Goal: Communication & Community: Answer question/provide support

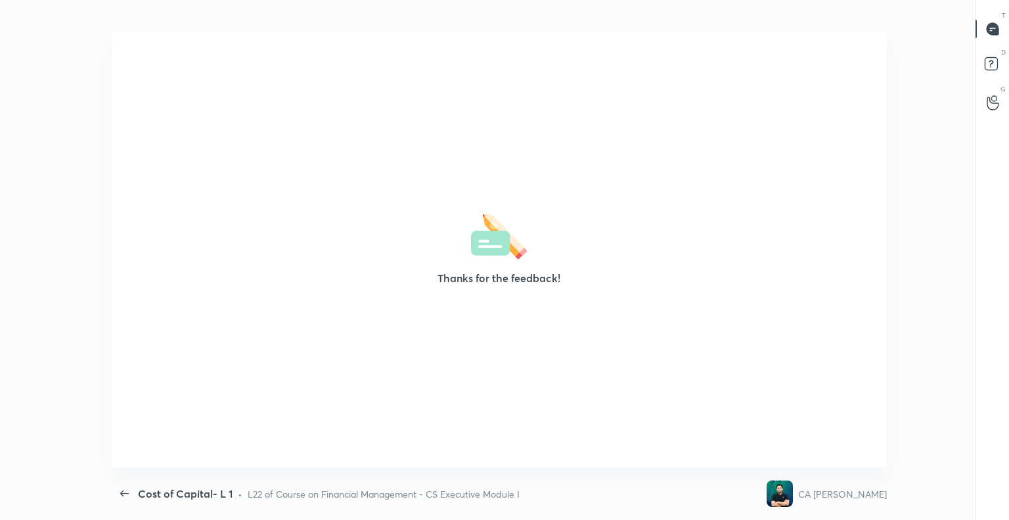
scroll to position [4, 0]
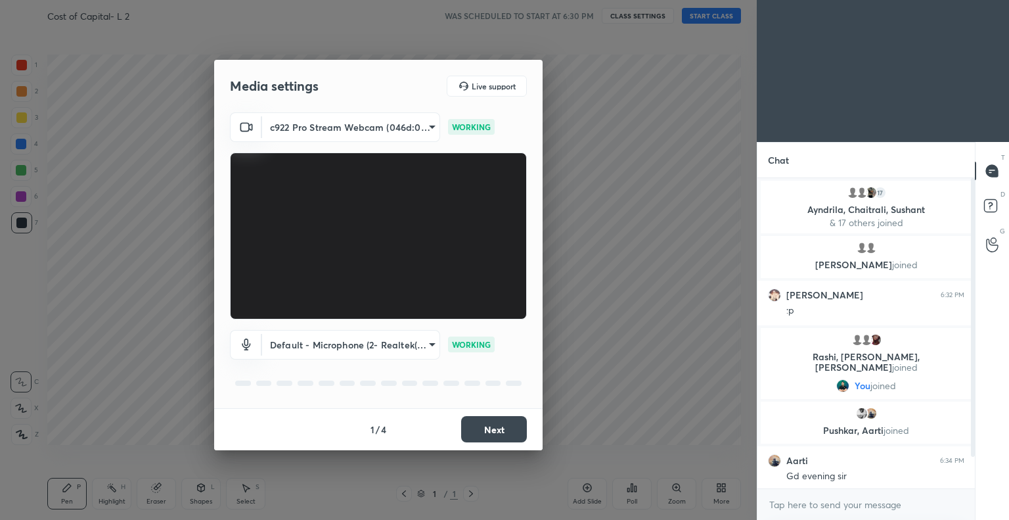
click at [497, 422] on button "Next" at bounding box center [494, 429] width 66 height 26
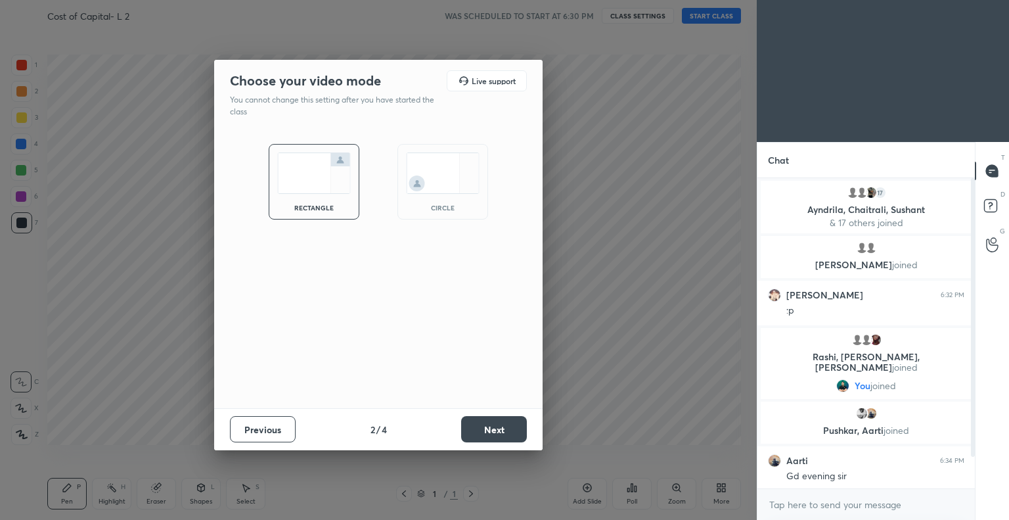
click at [502, 420] on button "Next" at bounding box center [494, 429] width 66 height 26
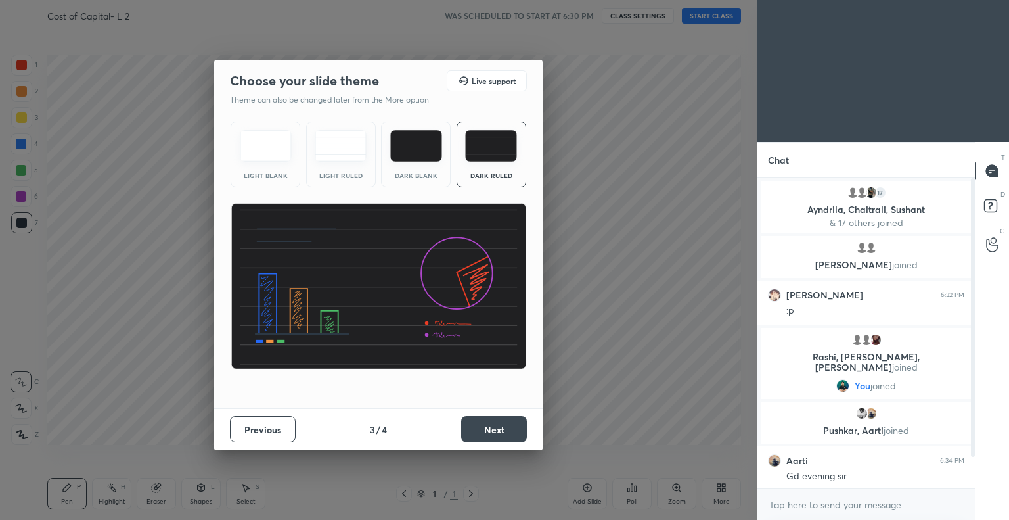
click at [488, 147] on img at bounding box center [491, 146] width 52 height 32
click at [497, 427] on button "Next" at bounding box center [494, 429] width 66 height 26
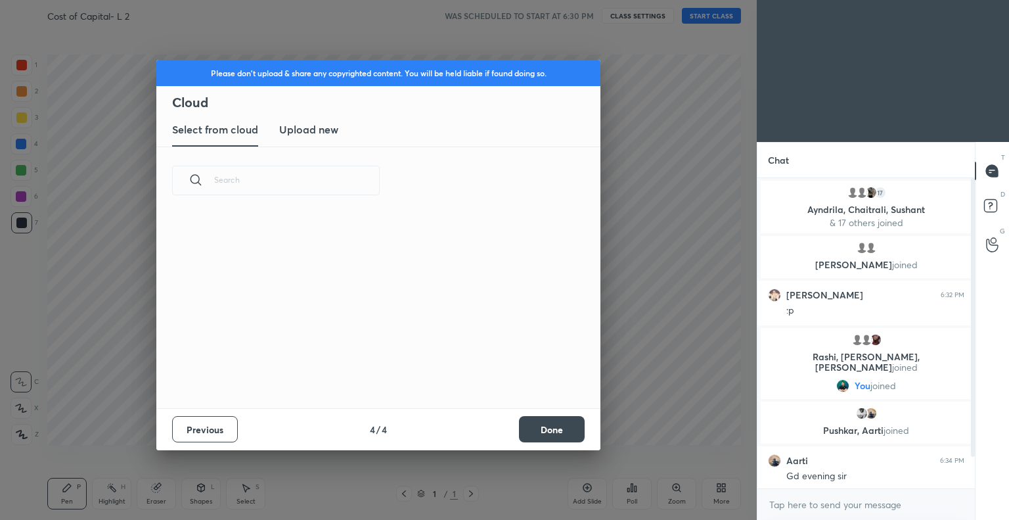
click at [564, 424] on button "Done" at bounding box center [552, 429] width 66 height 26
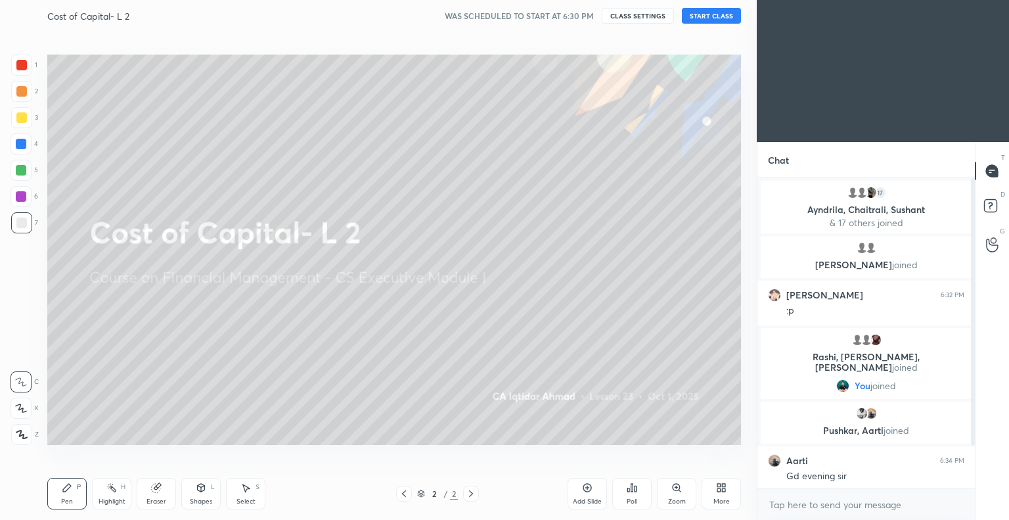
click at [708, 16] on button "START CLASS" at bounding box center [711, 16] width 59 height 16
click at [632, 16] on button "CLASS SETTINGS" at bounding box center [643, 16] width 72 height 16
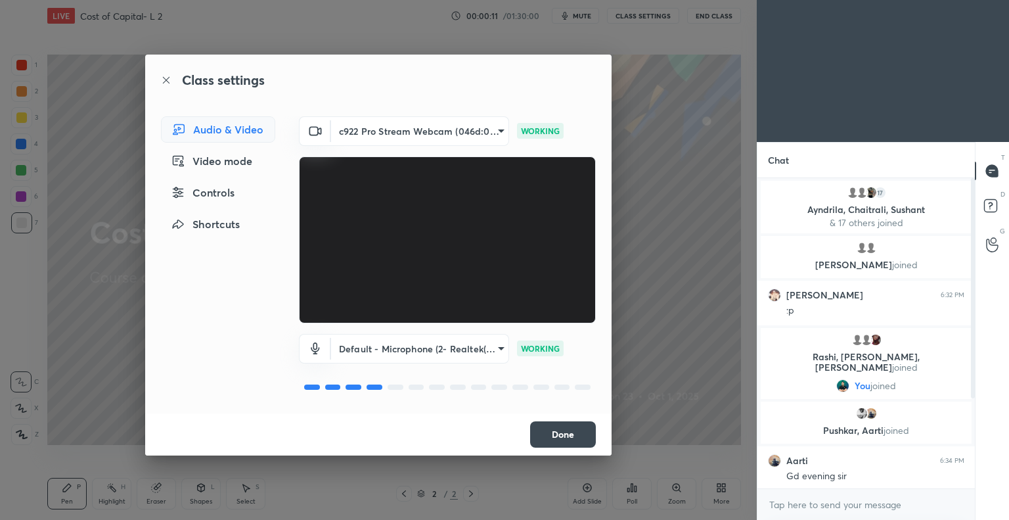
click at [565, 433] on button "Done" at bounding box center [563, 434] width 66 height 26
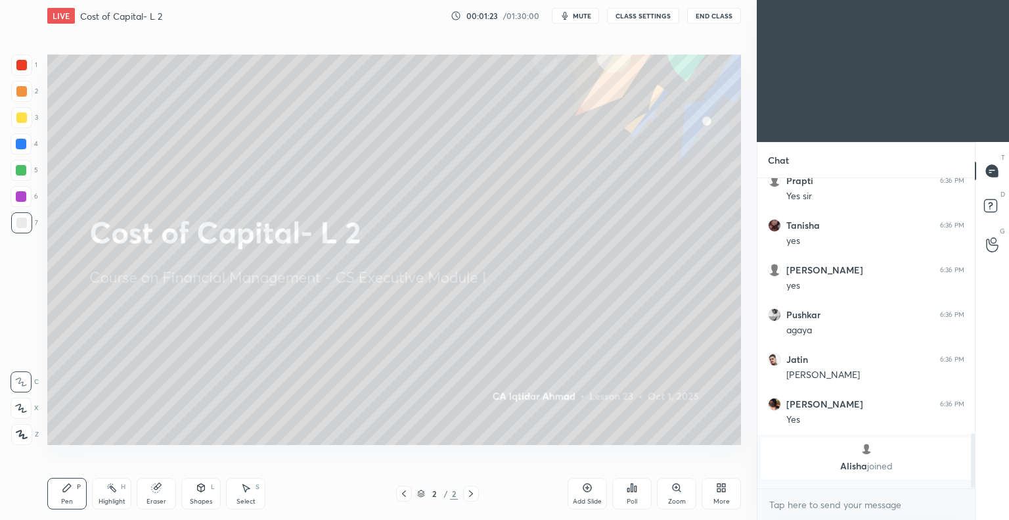
scroll to position [1364, 0]
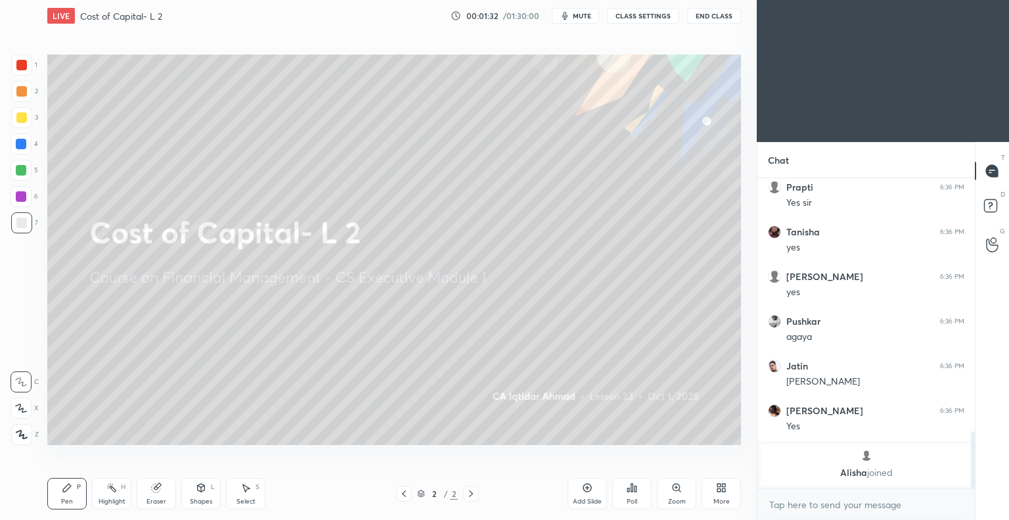
click at [585, 486] on icon at bounding box center [587, 487] width 11 height 11
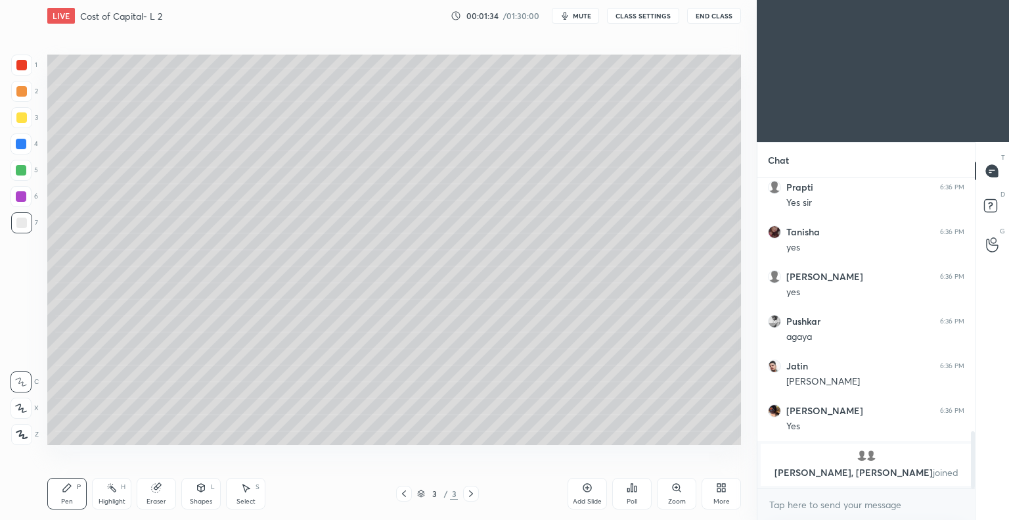
click at [26, 218] on div at bounding box center [21, 222] width 21 height 21
click at [26, 434] on icon at bounding box center [22, 434] width 12 height 9
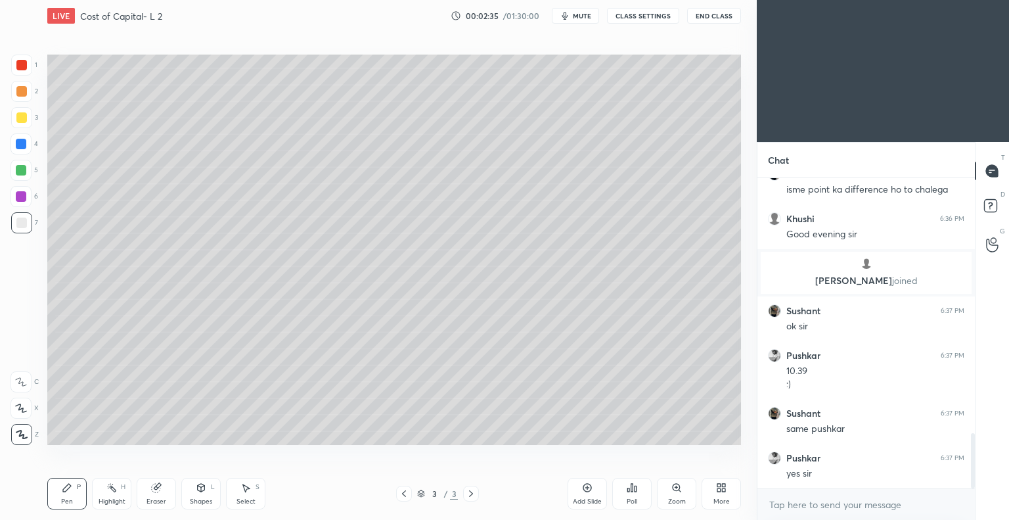
scroll to position [1483, 0]
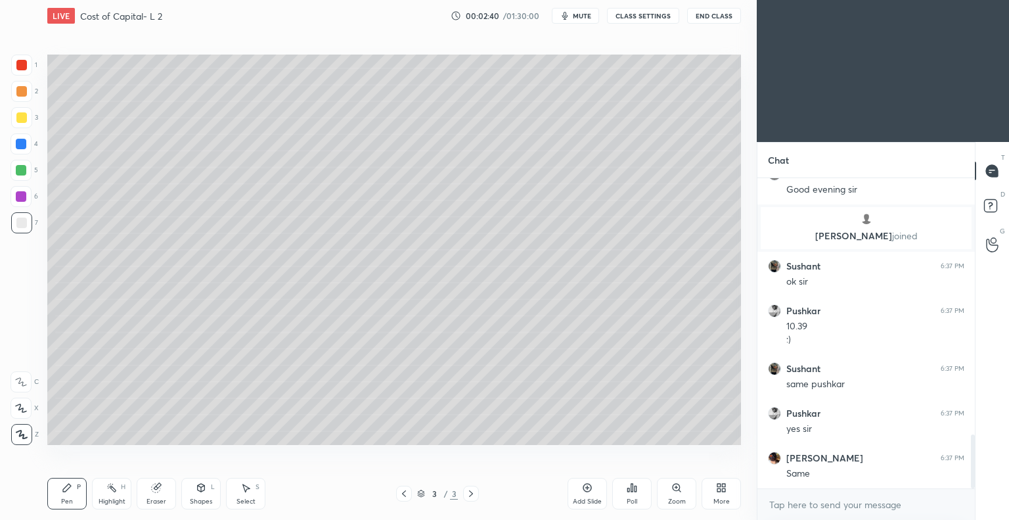
click at [28, 427] on div at bounding box center [21, 434] width 21 height 21
click at [26, 115] on div at bounding box center [21, 117] width 11 height 11
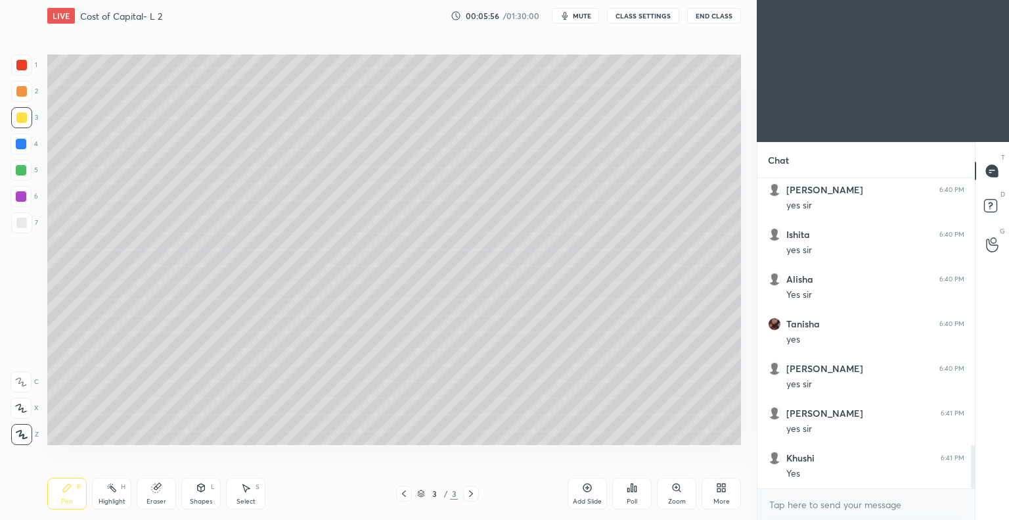
scroll to position [1962, 0]
click at [586, 489] on icon at bounding box center [587, 487] width 11 height 11
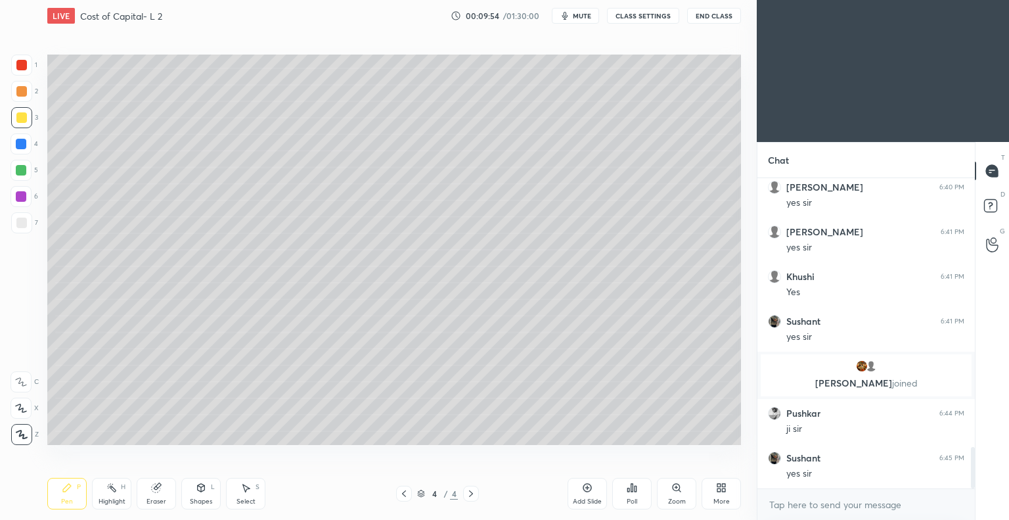
scroll to position [1997, 0]
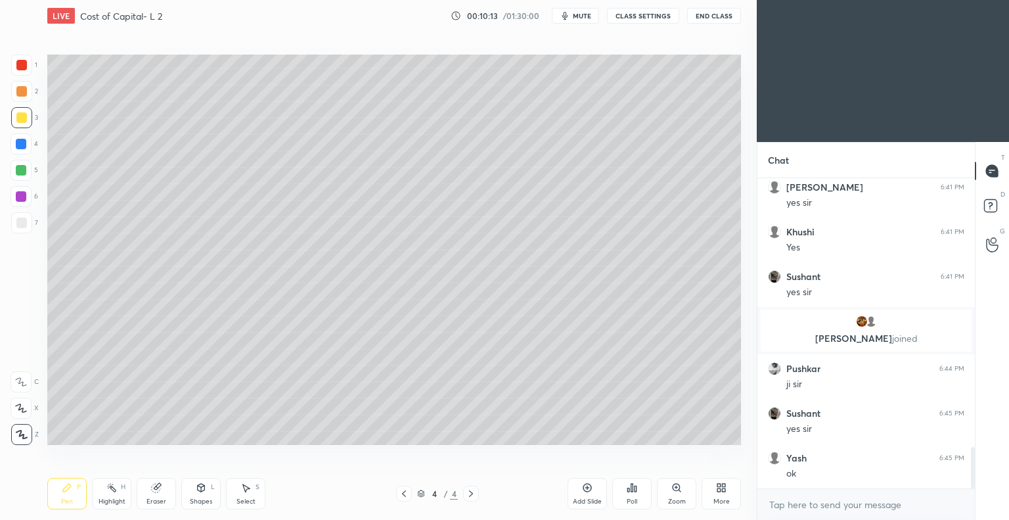
click at [586, 491] on icon at bounding box center [587, 487] width 11 height 11
click at [704, 16] on button "End Class" at bounding box center [714, 16] width 54 height 16
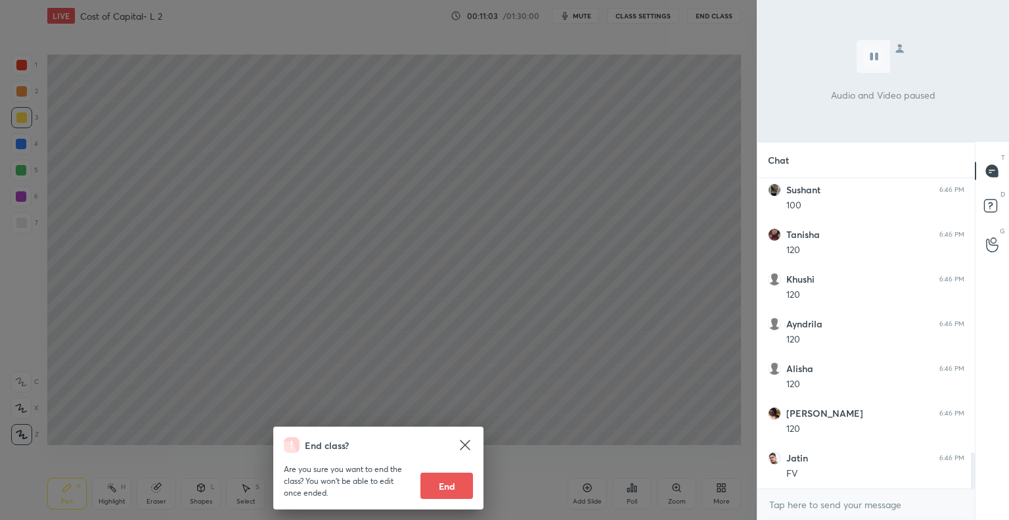
scroll to position [2405, 0]
click at [466, 441] on icon at bounding box center [465, 445] width 16 height 16
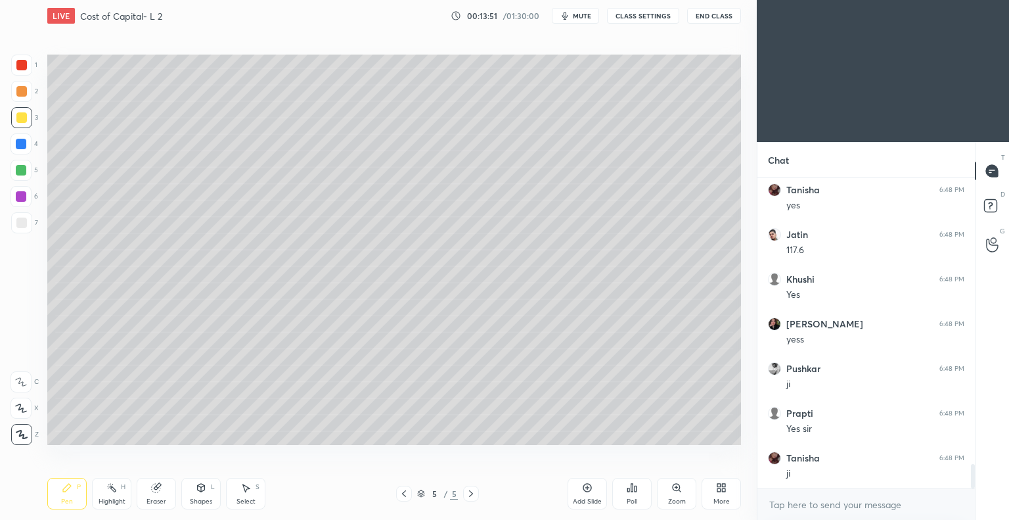
scroll to position [3669, 0]
click at [403, 494] on icon at bounding box center [404, 493] width 4 height 7
click at [582, 488] on icon at bounding box center [587, 487] width 11 height 11
click at [25, 216] on div at bounding box center [21, 222] width 21 height 21
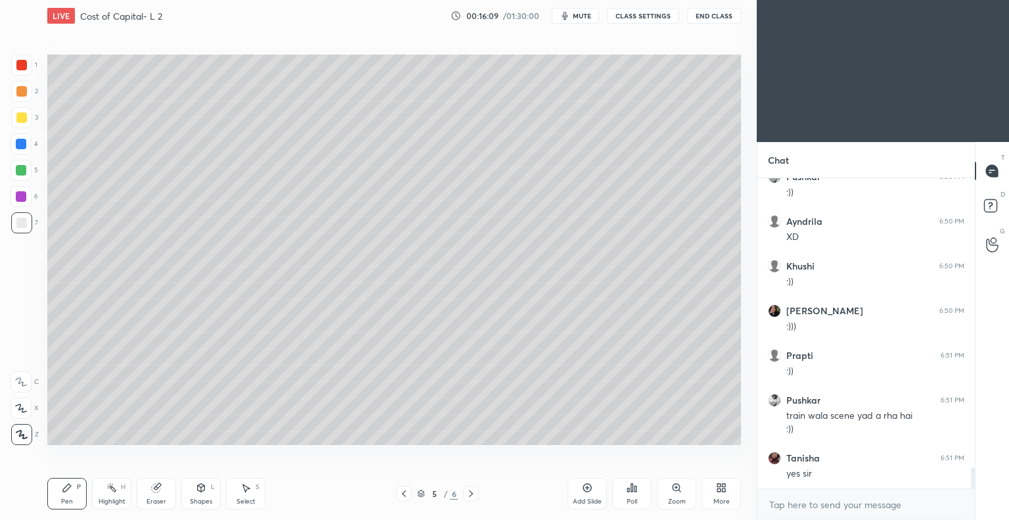
scroll to position [4307, 0]
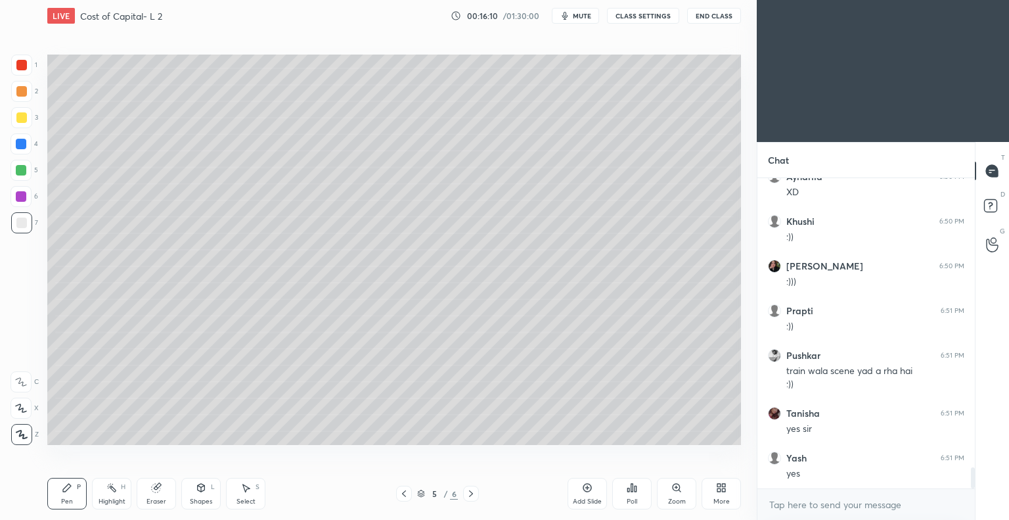
click at [26, 112] on div at bounding box center [21, 117] width 11 height 11
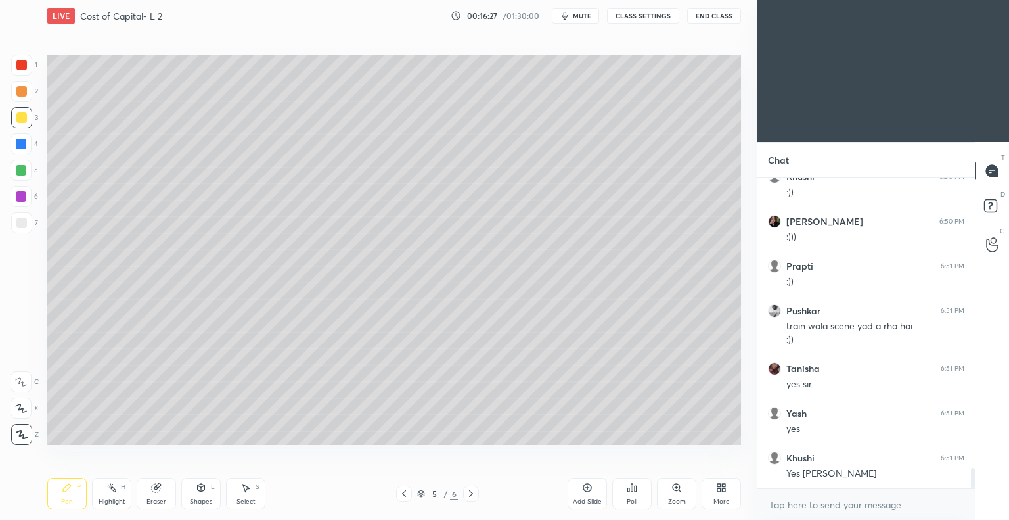
scroll to position [4397, 0]
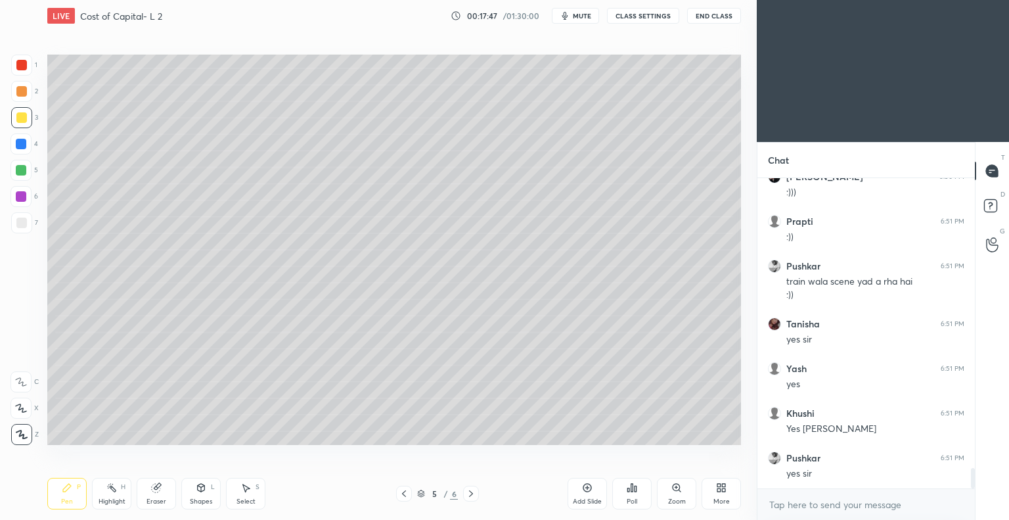
click at [583, 14] on span "mute" at bounding box center [582, 15] width 18 height 9
click at [576, 14] on span "unmute" at bounding box center [581, 15] width 28 height 9
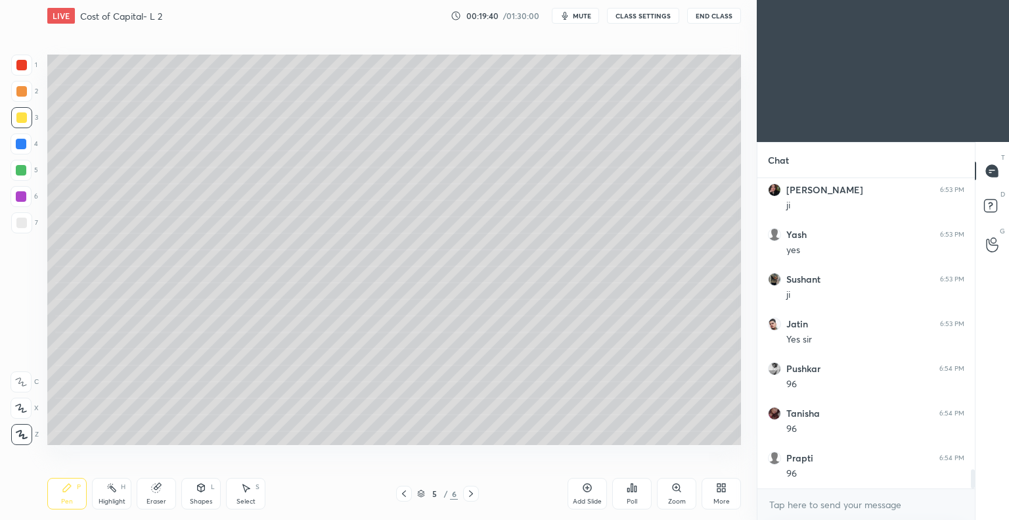
scroll to position [4799, 0]
click at [582, 488] on icon at bounding box center [587, 487] width 11 height 11
click at [25, 220] on div at bounding box center [21, 222] width 11 height 11
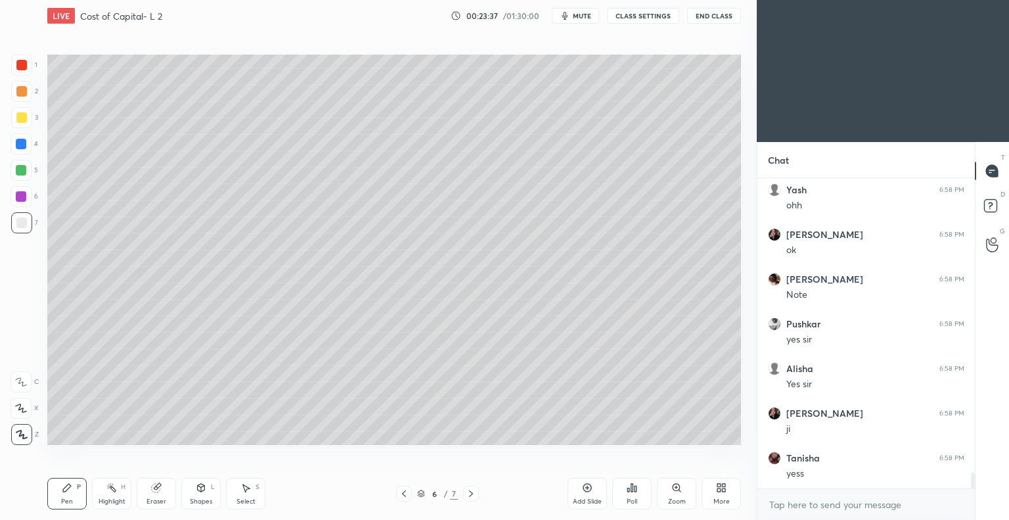
scroll to position [5916, 0]
click at [585, 487] on icon at bounding box center [587, 487] width 11 height 11
click at [26, 118] on div at bounding box center [21, 117] width 11 height 11
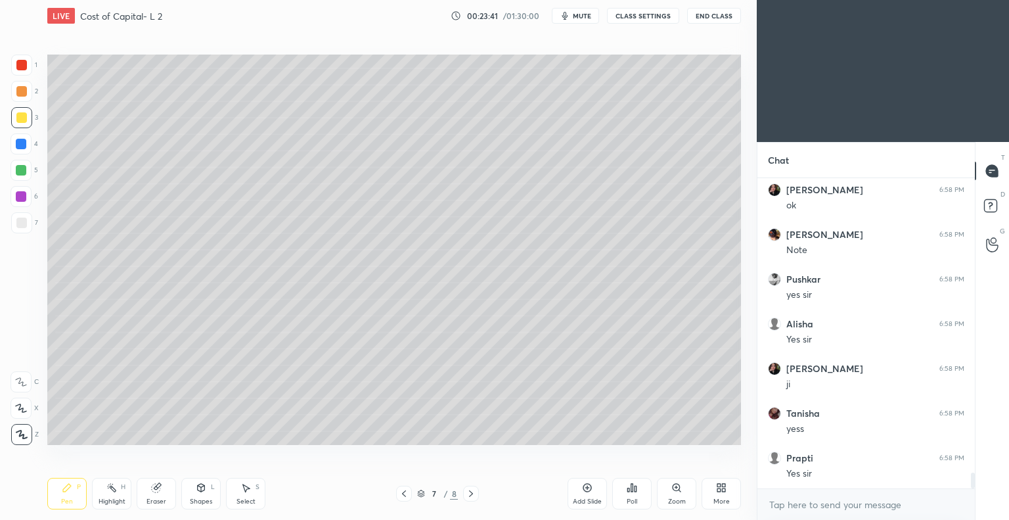
scroll to position [5960, 0]
click at [162, 486] on div "Eraser" at bounding box center [156, 494] width 39 height 32
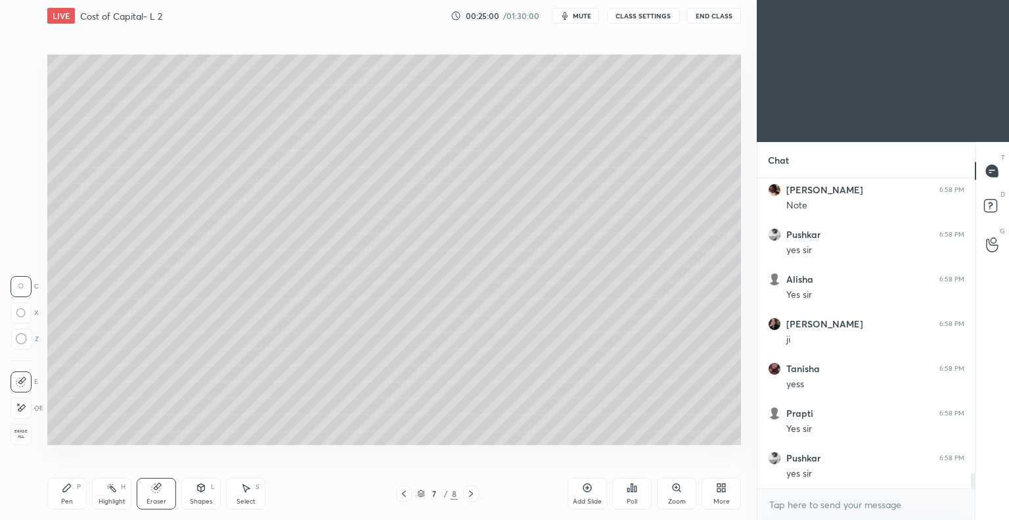
click at [66, 495] on div "Pen P" at bounding box center [66, 494] width 39 height 32
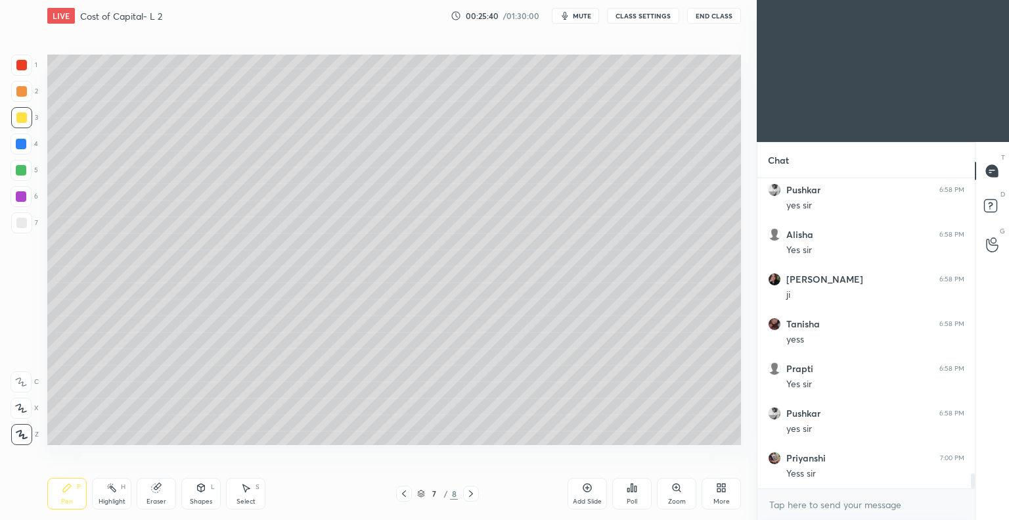
click at [705, 14] on button "End Class" at bounding box center [714, 16] width 54 height 16
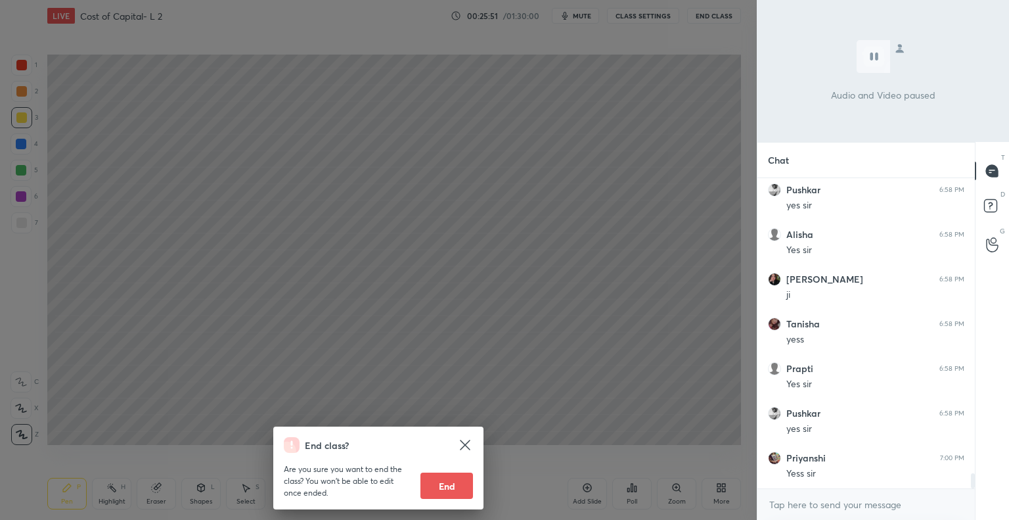
scroll to position [6050, 0]
click at [465, 443] on icon at bounding box center [465, 445] width 16 height 16
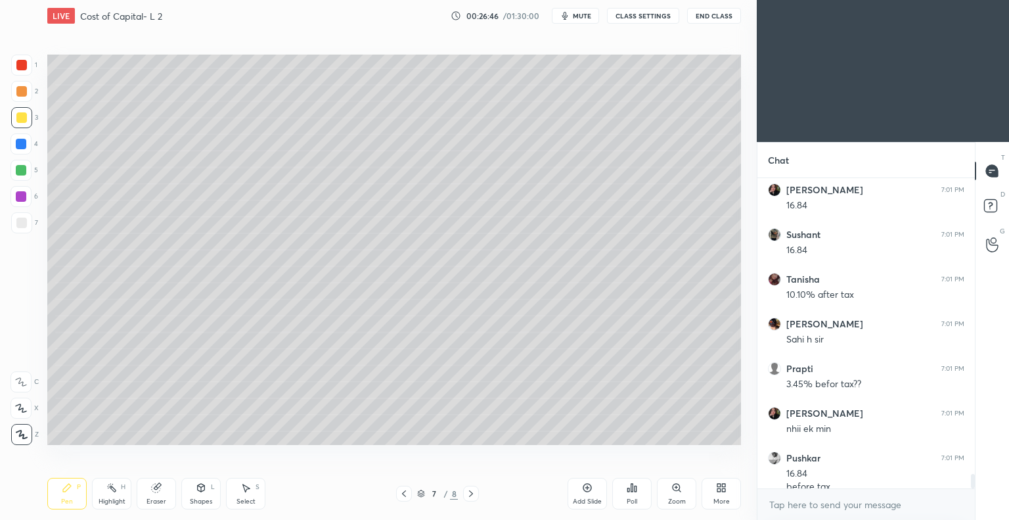
scroll to position [6465, 0]
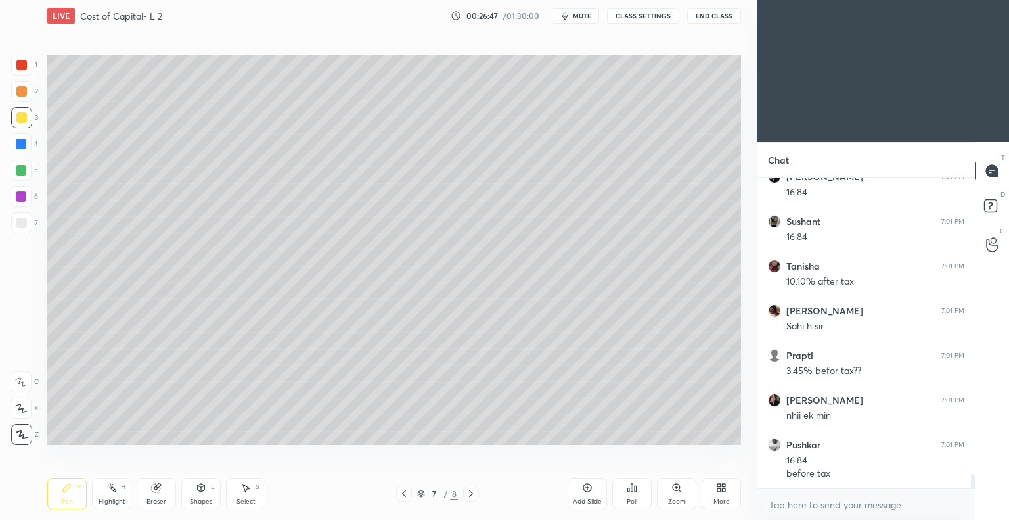
click at [29, 219] on div at bounding box center [21, 222] width 21 height 21
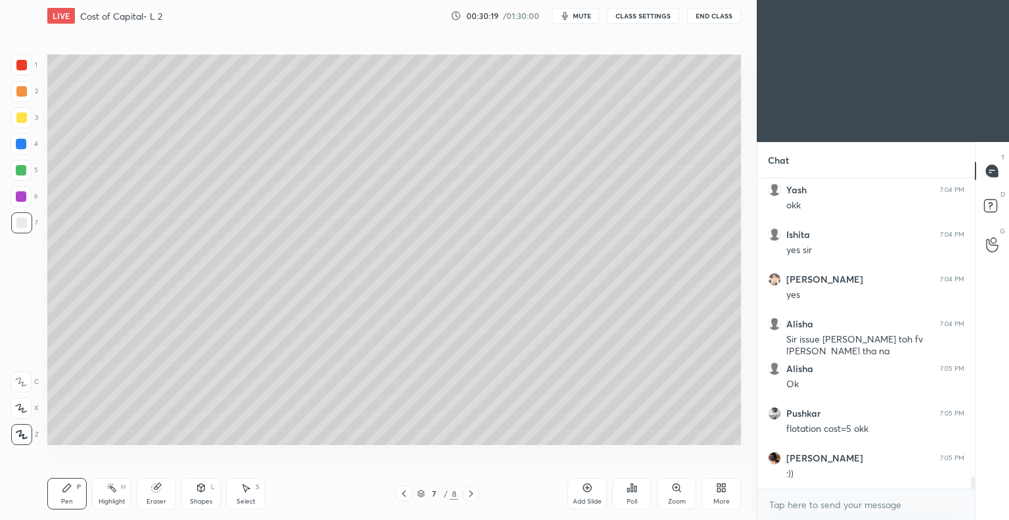
scroll to position [7716, 0]
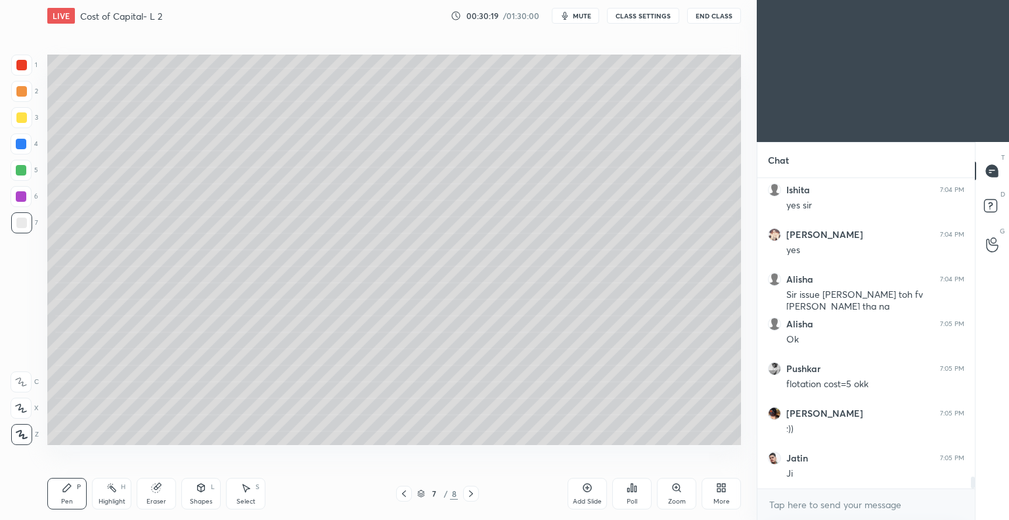
click at [403, 495] on icon at bounding box center [404, 493] width 4 height 7
click at [405, 493] on icon at bounding box center [404, 493] width 11 height 11
click at [403, 495] on icon at bounding box center [404, 493] width 4 height 7
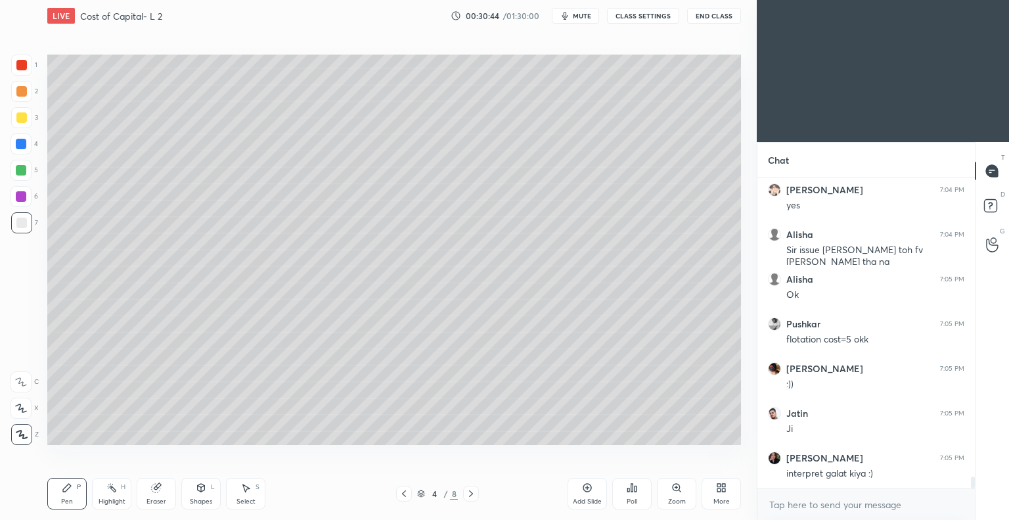
scroll to position [7805, 0]
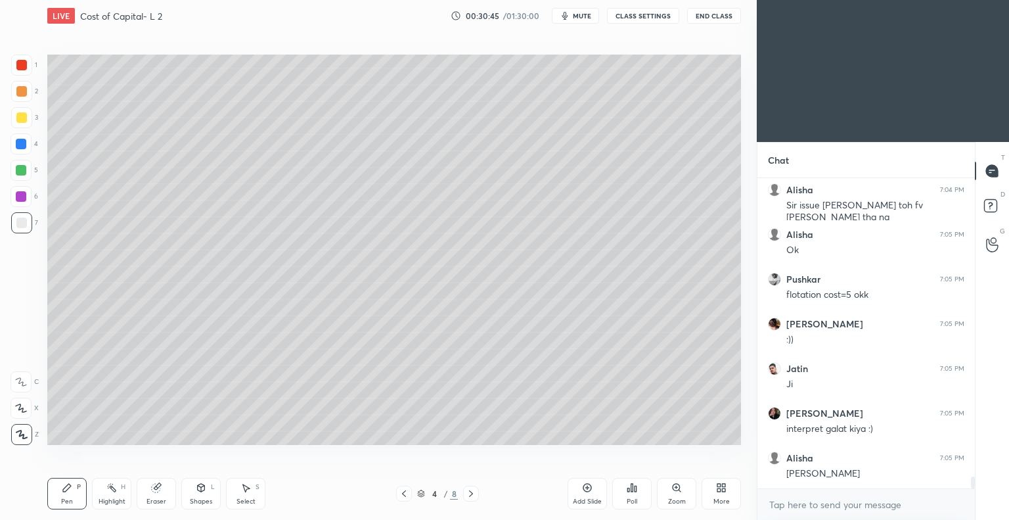
click at [470, 495] on icon at bounding box center [471, 493] width 4 height 7
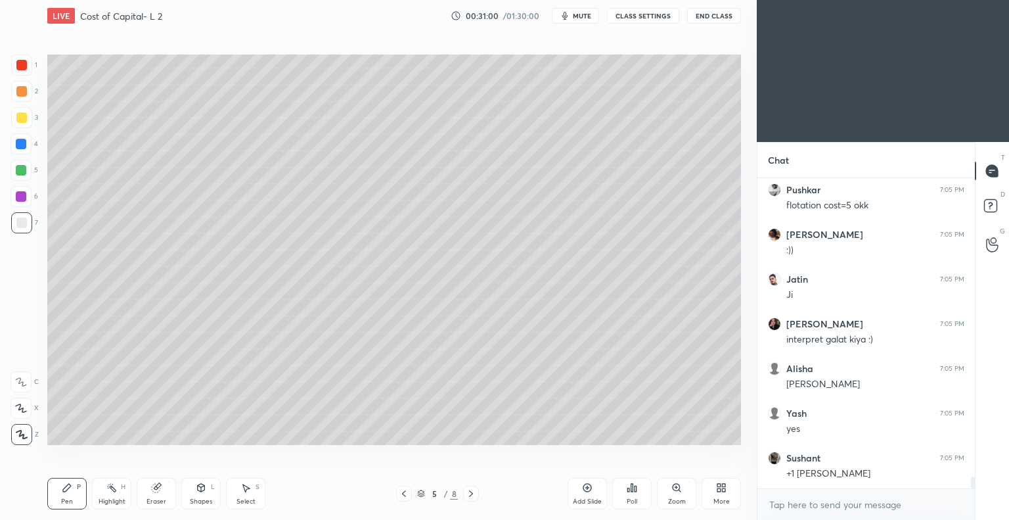
scroll to position [7951, 0]
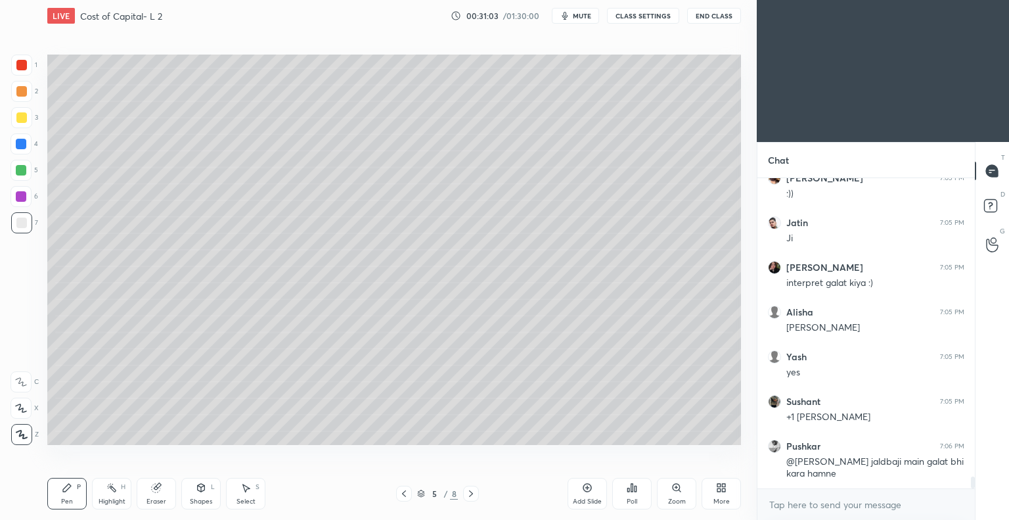
click at [469, 493] on icon at bounding box center [471, 493] width 11 height 11
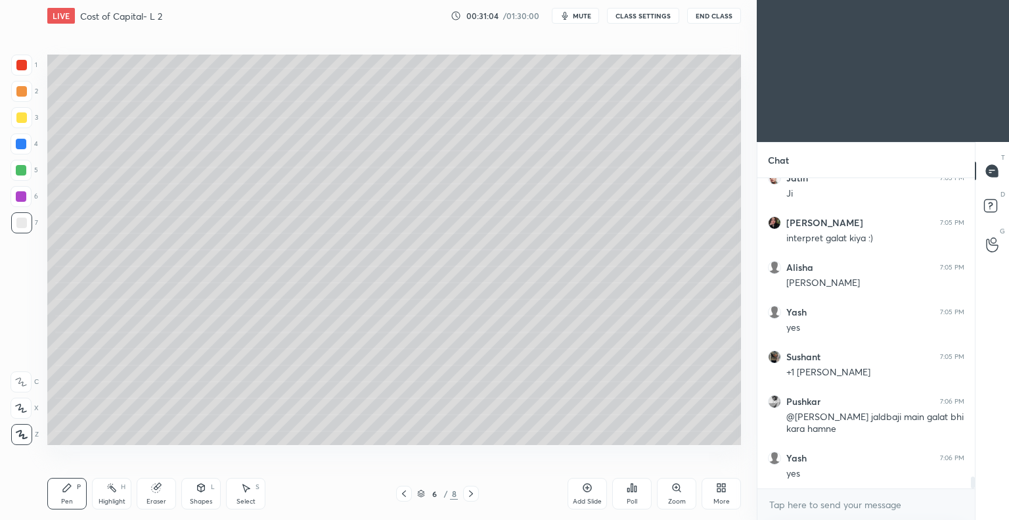
click at [469, 493] on icon at bounding box center [471, 493] width 11 height 11
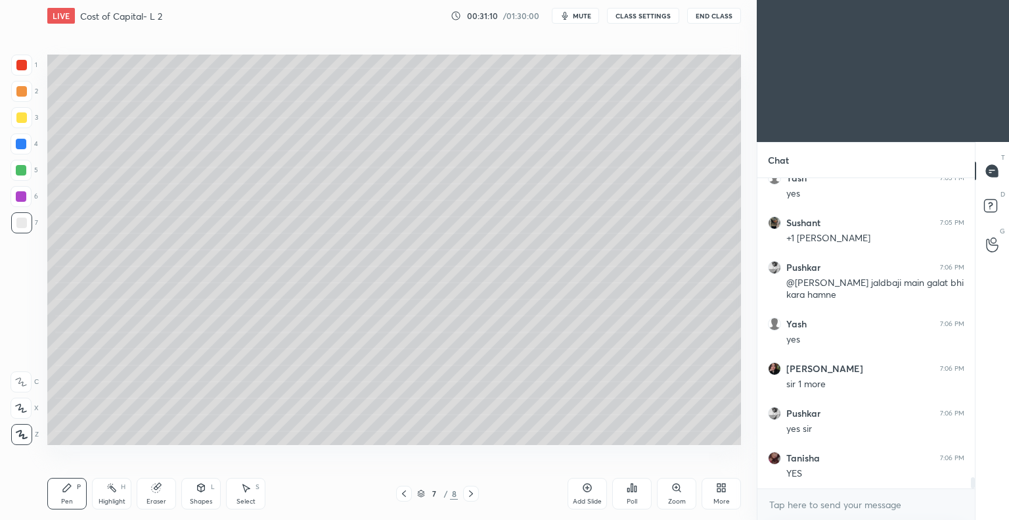
scroll to position [8174, 0]
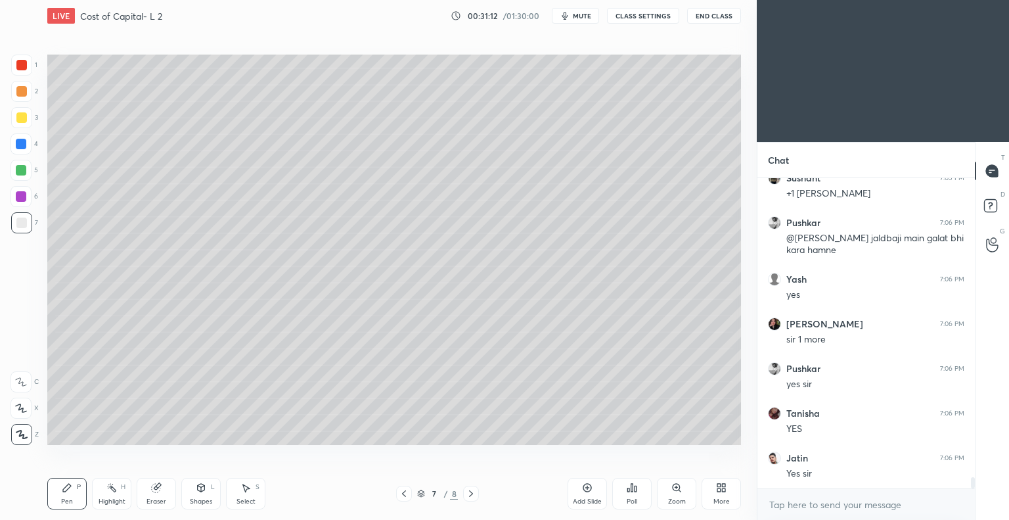
click at [583, 489] on icon at bounding box center [587, 487] width 11 height 11
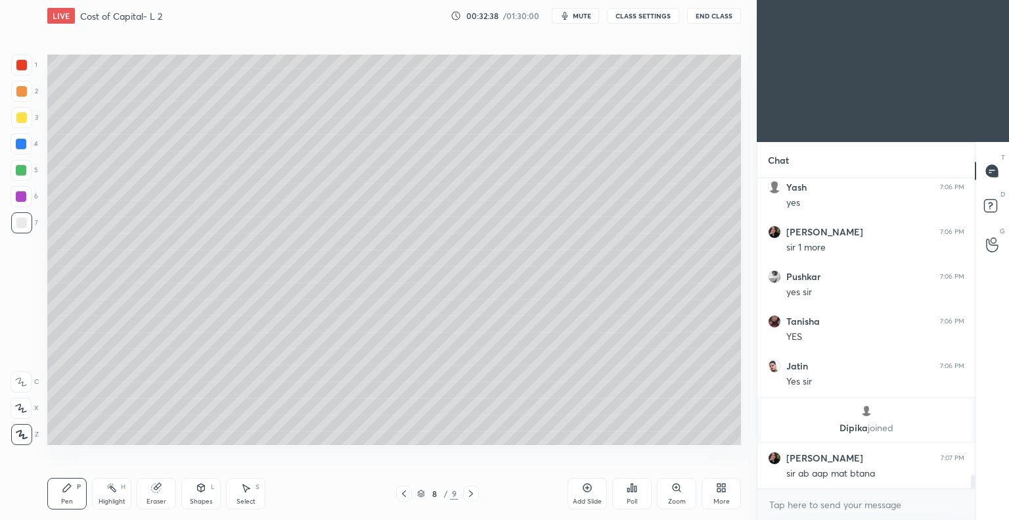
scroll to position [6553, 0]
click at [708, 15] on button "End Class" at bounding box center [714, 16] width 54 height 16
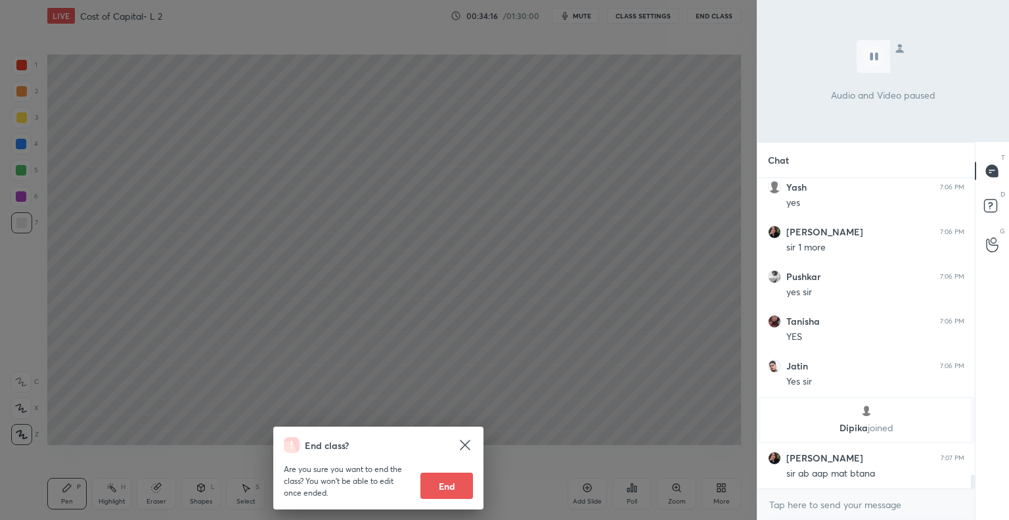
click at [469, 439] on icon at bounding box center [465, 445] width 16 height 16
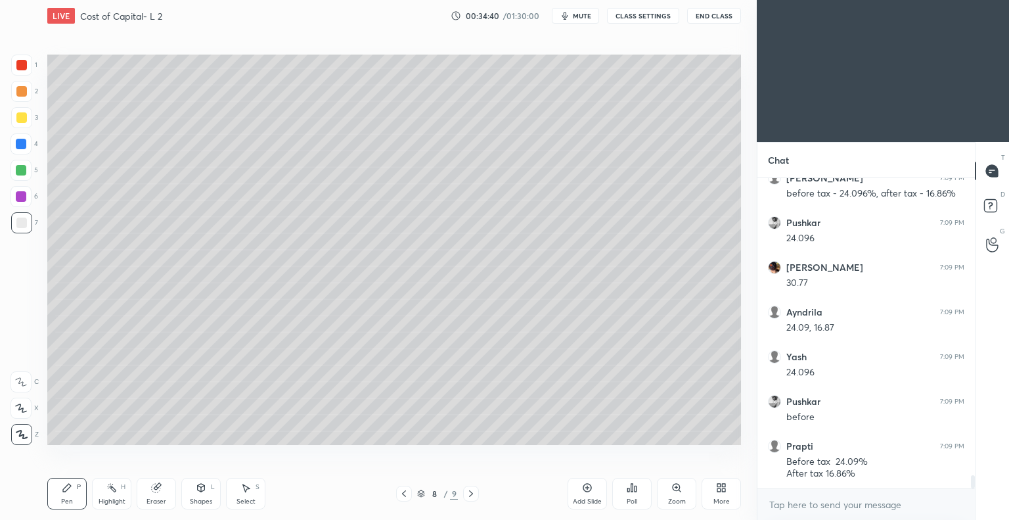
scroll to position [6967, 0]
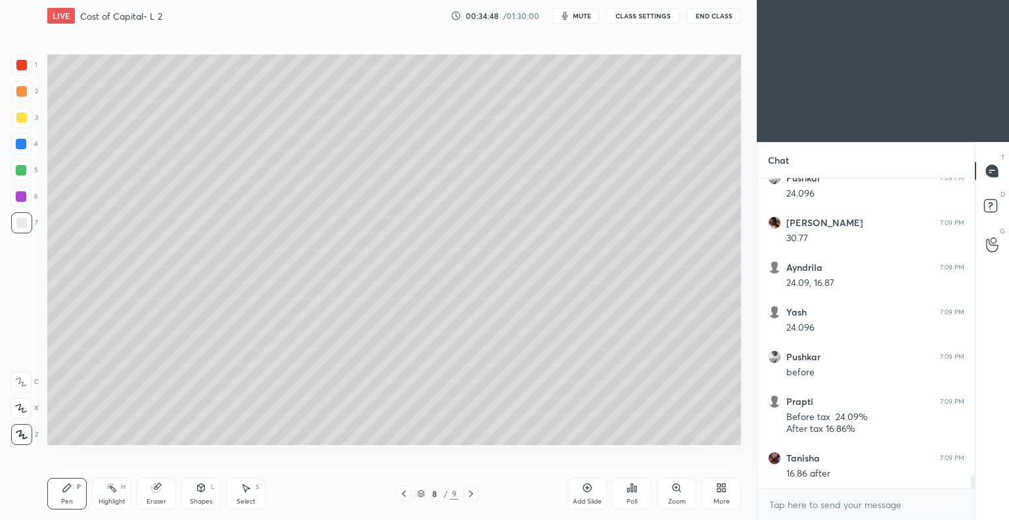
click at [696, 14] on button "End Class" at bounding box center [714, 16] width 54 height 16
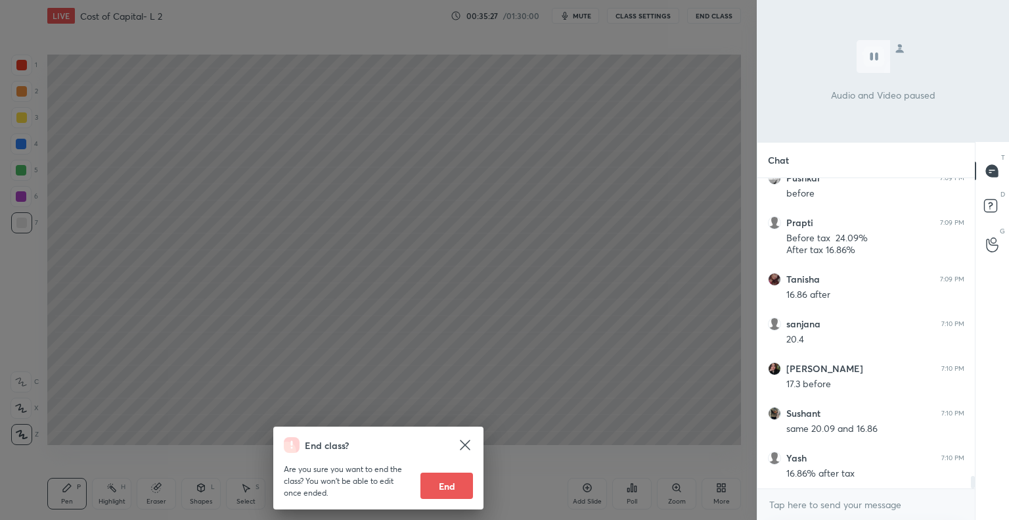
scroll to position [7202, 0]
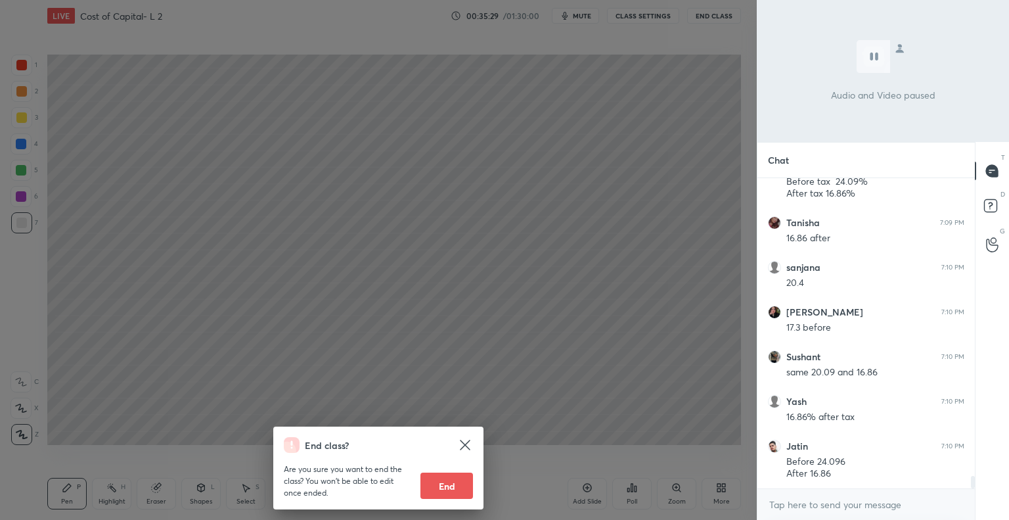
click at [465, 441] on icon at bounding box center [465, 445] width 16 height 16
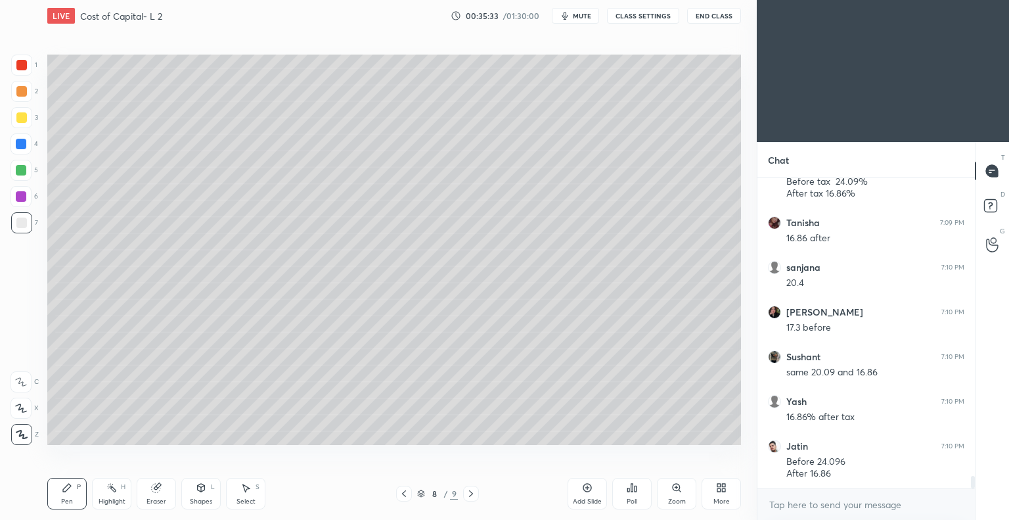
click at [24, 115] on div at bounding box center [21, 117] width 11 height 11
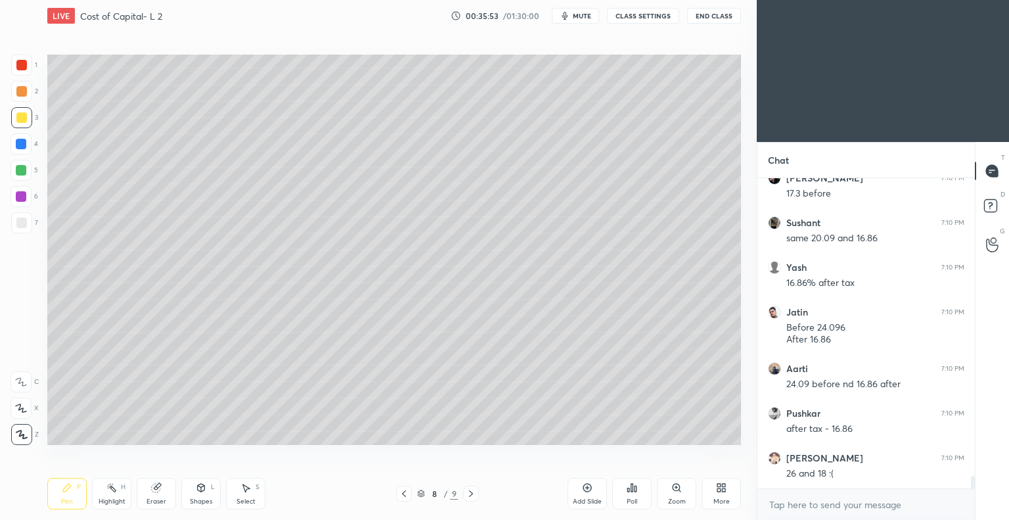
scroll to position [7381, 0]
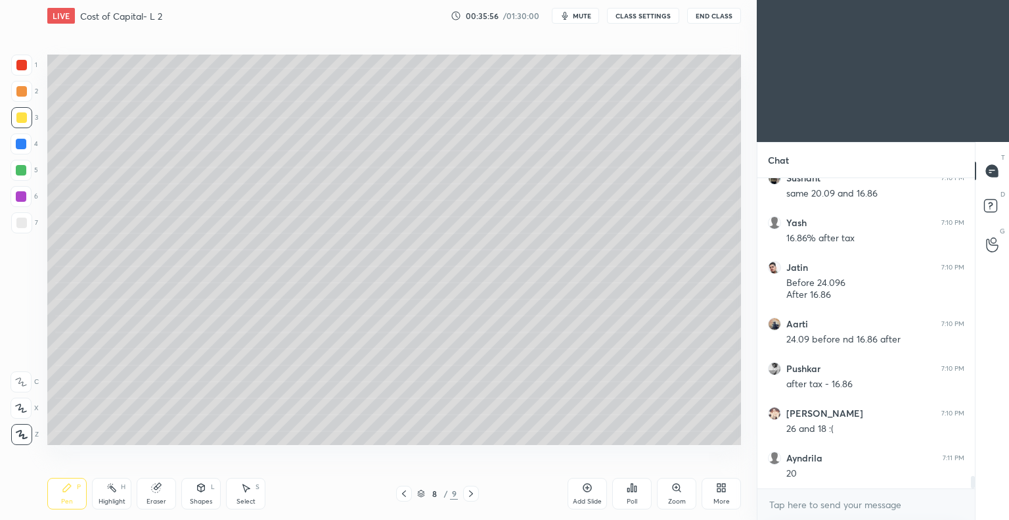
click at [153, 489] on icon at bounding box center [156, 488] width 9 height 9
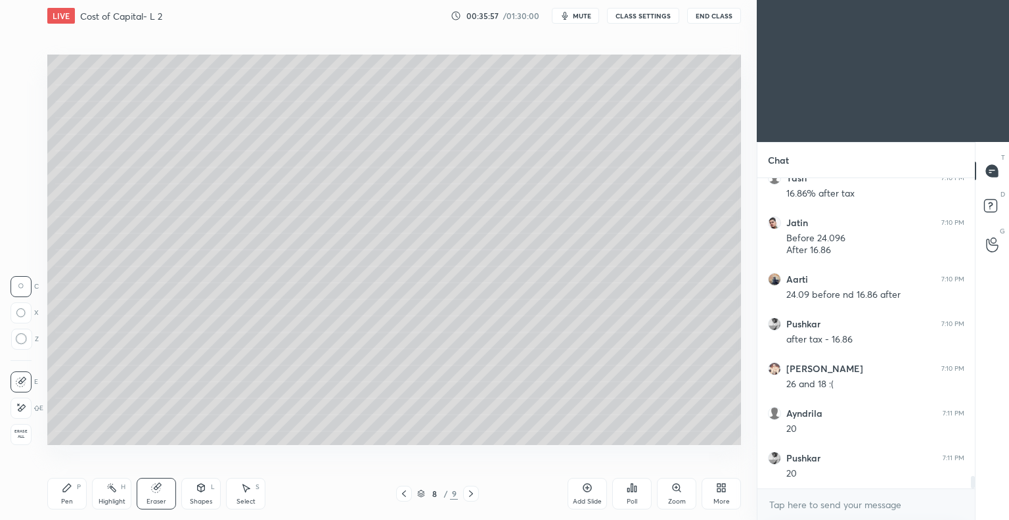
scroll to position [7470, 0]
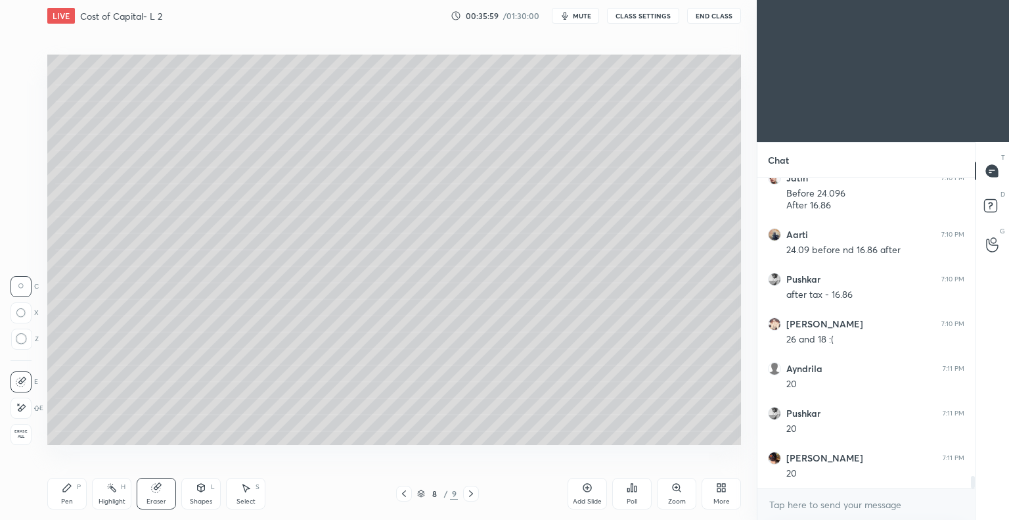
click at [68, 495] on div "Pen P" at bounding box center [66, 494] width 39 height 32
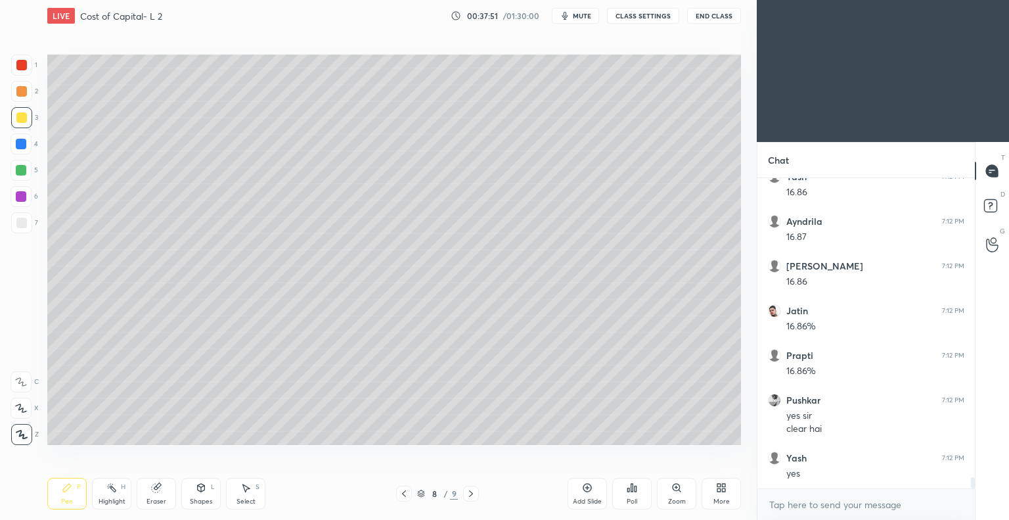
scroll to position [8524, 0]
click at [585, 486] on icon at bounding box center [587, 487] width 11 height 11
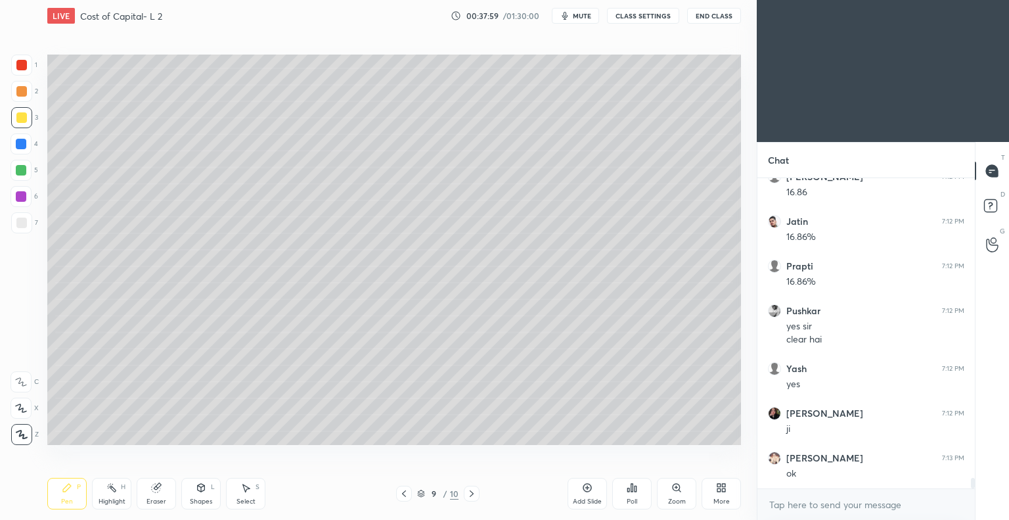
click at [26, 219] on div at bounding box center [21, 222] width 21 height 21
click at [153, 496] on div "Eraser" at bounding box center [156, 494] width 39 height 32
click at [71, 498] on div "Pen" at bounding box center [67, 501] width 12 height 7
click at [148, 491] on div "Eraser" at bounding box center [156, 494] width 39 height 32
click at [74, 487] on div "Pen P" at bounding box center [66, 494] width 39 height 32
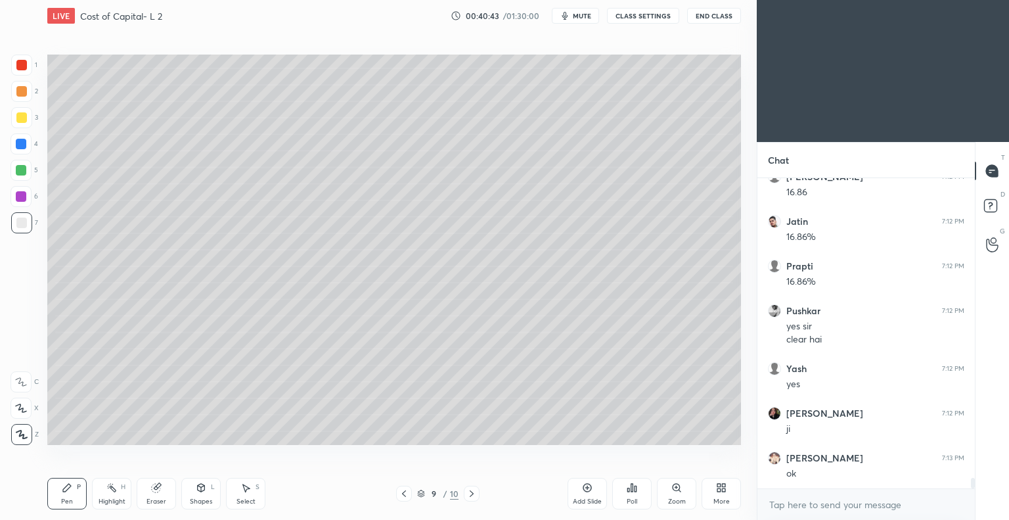
scroll to position [8613, 0]
click at [698, 14] on button "End Class" at bounding box center [714, 16] width 54 height 16
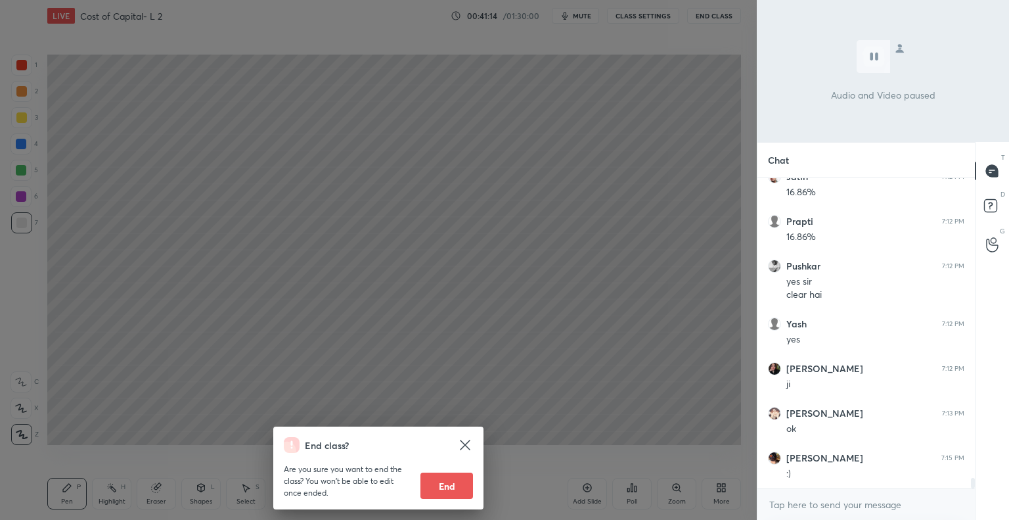
scroll to position [8658, 0]
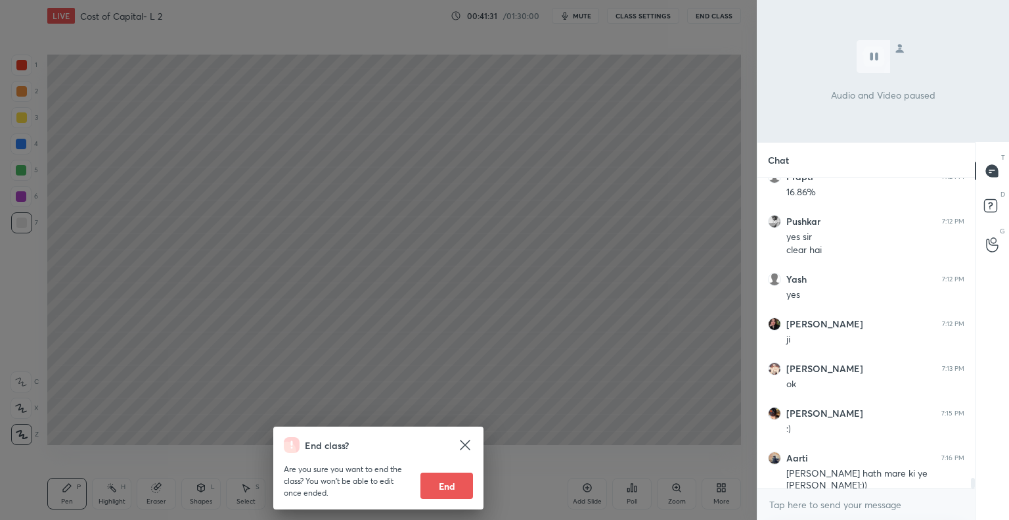
click at [464, 441] on icon at bounding box center [465, 445] width 16 height 16
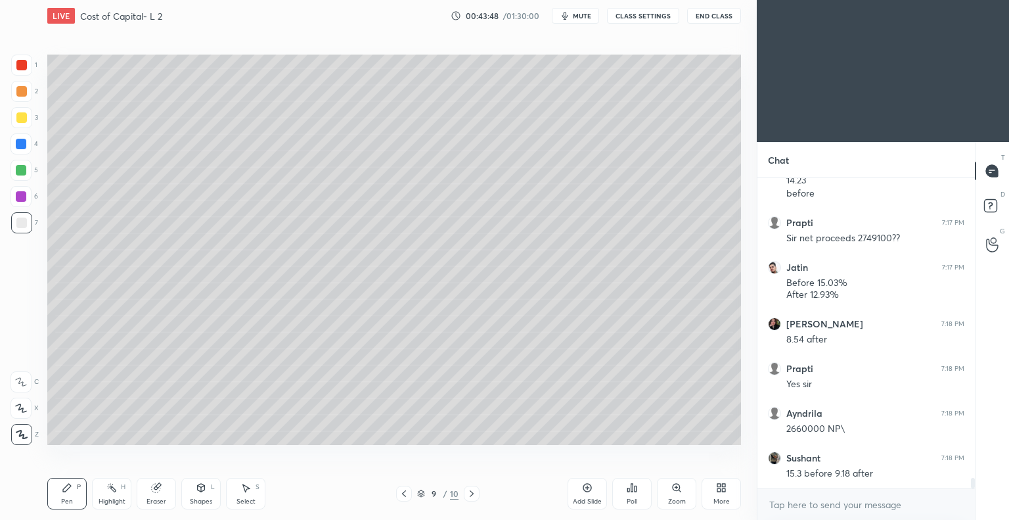
scroll to position [9085, 0]
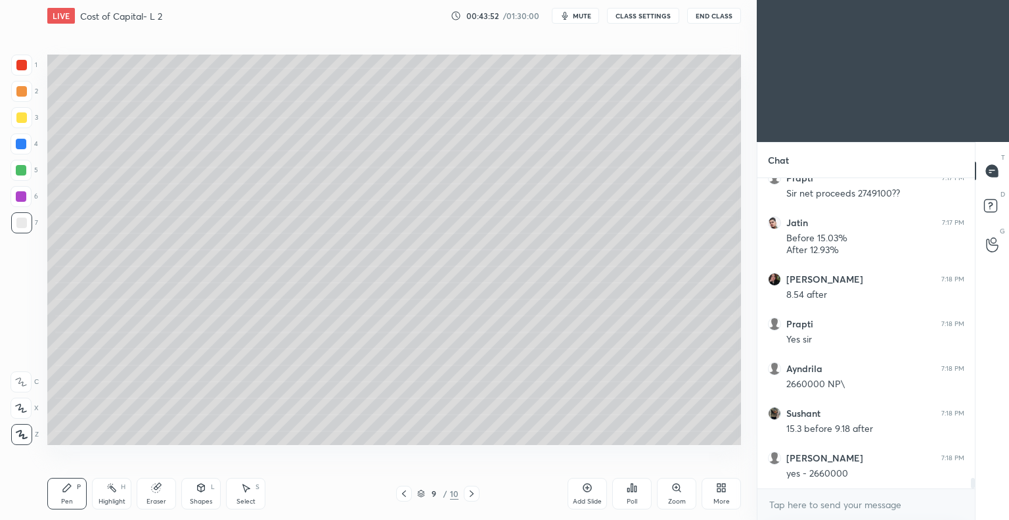
click at [586, 487] on icon at bounding box center [587, 488] width 4 height 4
click at [26, 116] on div at bounding box center [21, 117] width 21 height 21
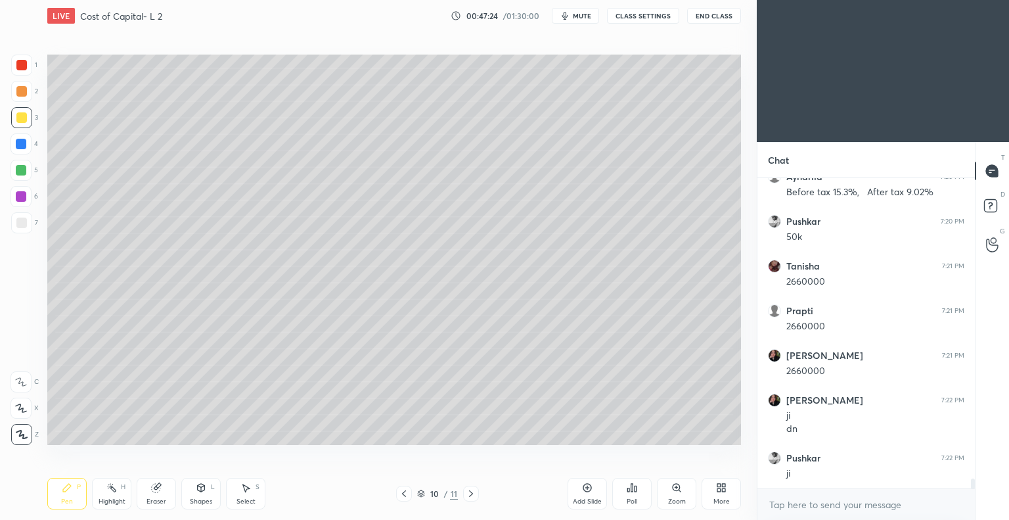
scroll to position [9603, 0]
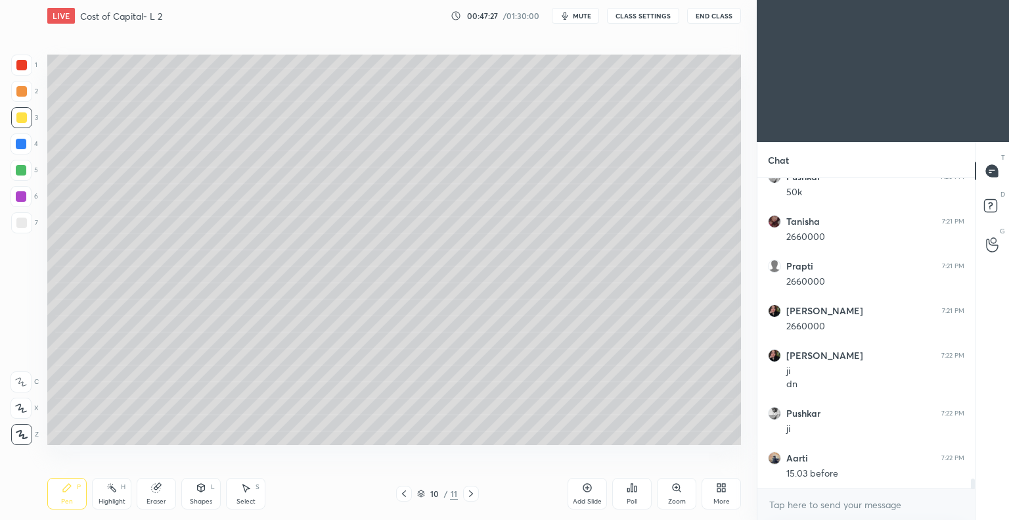
click at [585, 488] on icon at bounding box center [587, 487] width 11 height 11
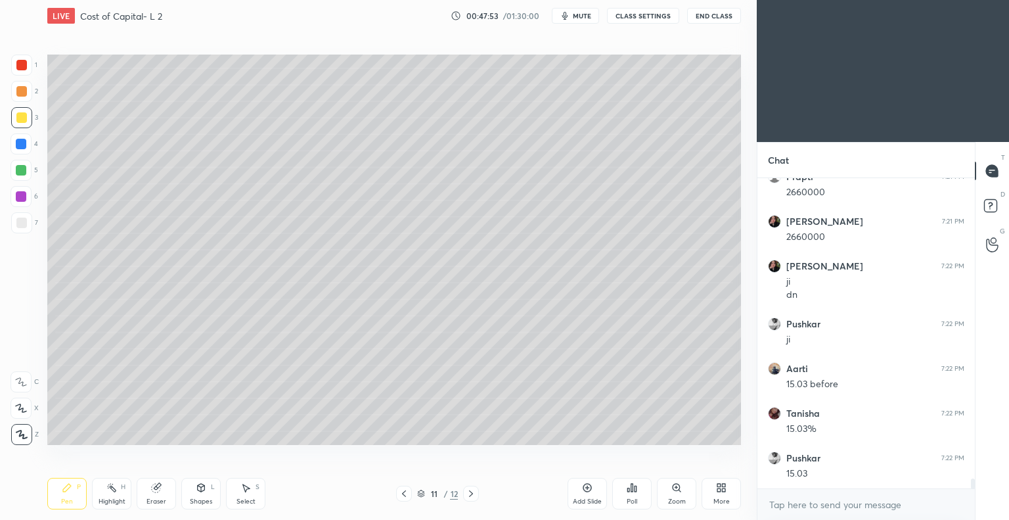
scroll to position [9737, 0]
click at [405, 495] on icon at bounding box center [404, 493] width 4 height 7
click at [470, 493] on icon at bounding box center [471, 493] width 11 height 11
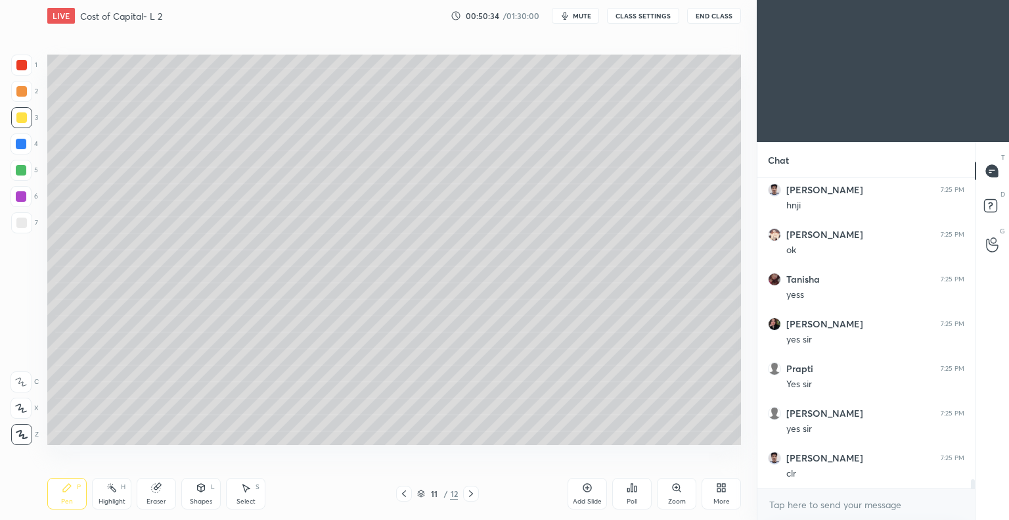
scroll to position [10451, 0]
click at [403, 496] on icon at bounding box center [404, 493] width 11 height 11
click at [468, 493] on icon at bounding box center [471, 493] width 11 height 11
click at [586, 488] on icon at bounding box center [587, 487] width 11 height 11
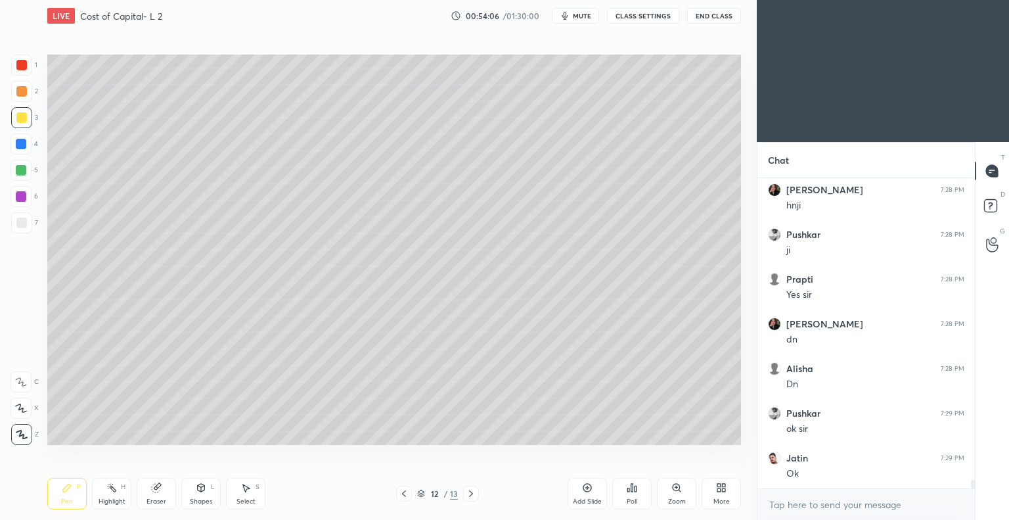
scroll to position [11121, 0]
click at [158, 495] on div "Eraser" at bounding box center [156, 494] width 39 height 32
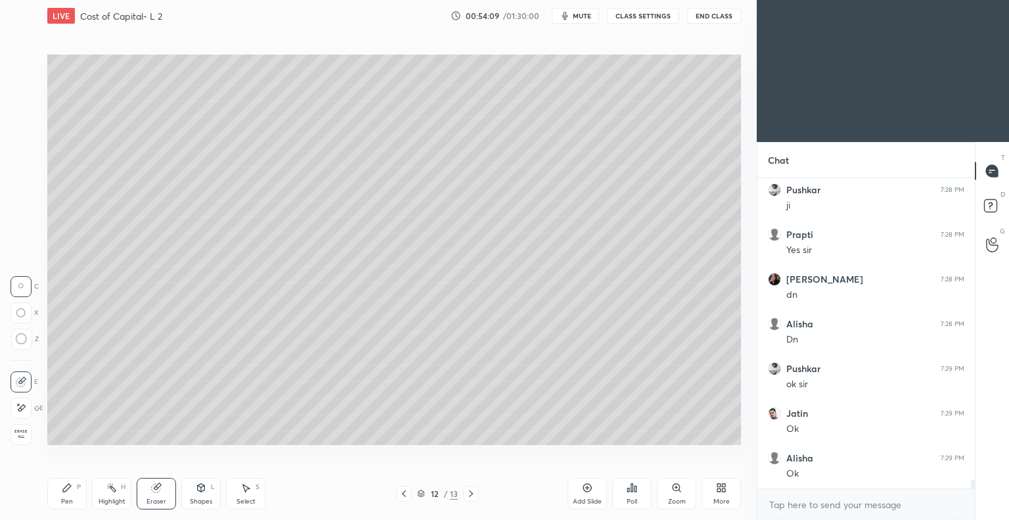
click at [70, 496] on div "Pen P" at bounding box center [66, 494] width 39 height 32
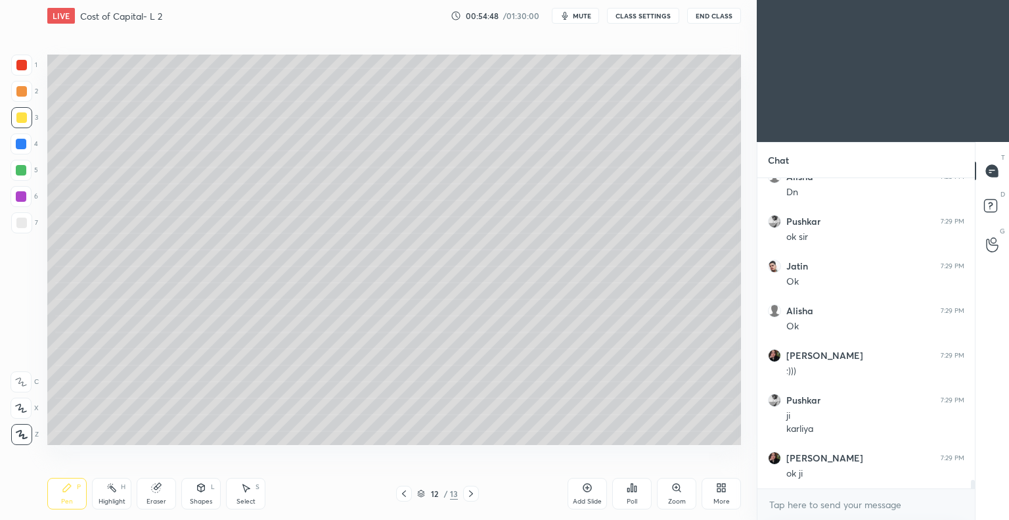
scroll to position [11313, 0]
click at [583, 487] on icon at bounding box center [587, 488] width 9 height 9
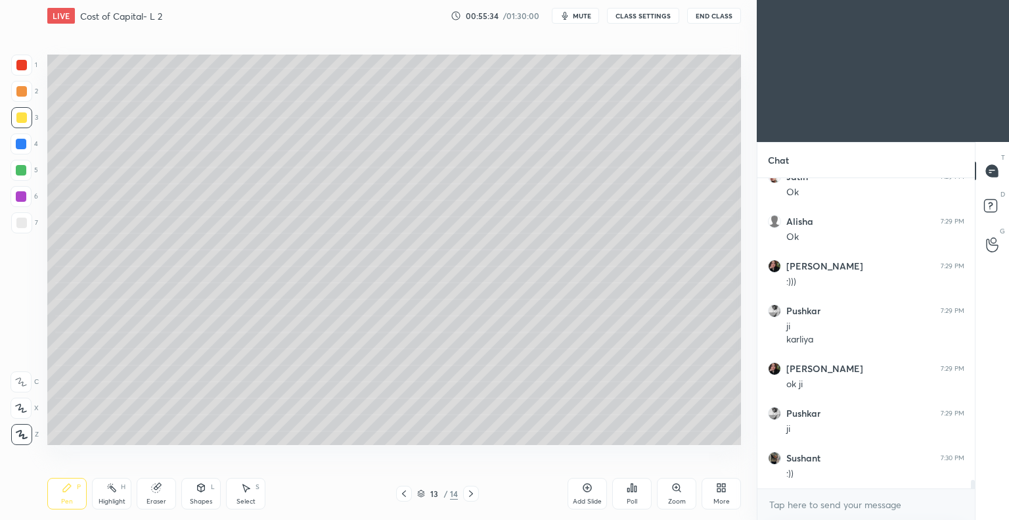
click at [158, 501] on div "Eraser" at bounding box center [157, 501] width 20 height 7
click at [78, 493] on div "Pen P" at bounding box center [66, 494] width 39 height 32
click at [164, 493] on div "Eraser" at bounding box center [156, 494] width 39 height 32
click at [78, 488] on div "P" at bounding box center [79, 487] width 4 height 7
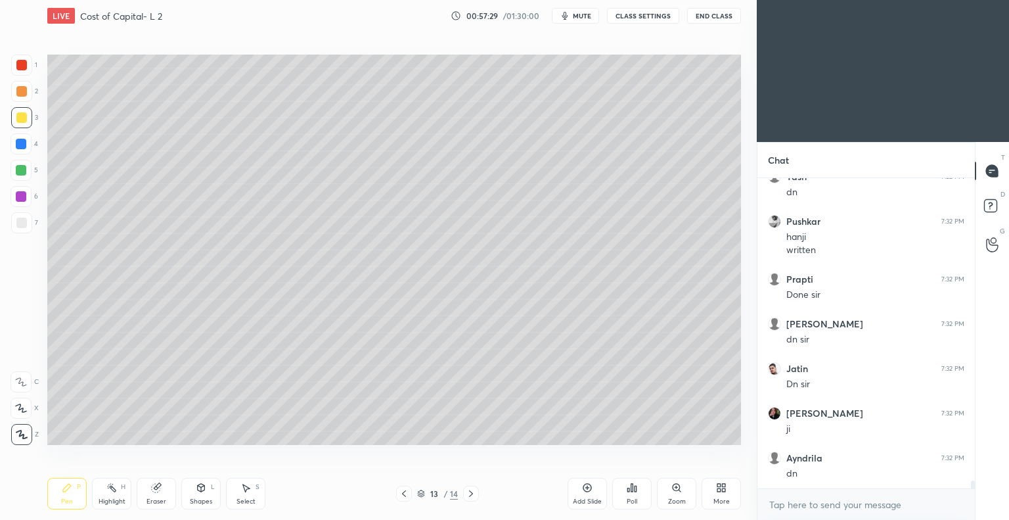
scroll to position [11729, 0]
click at [24, 222] on div at bounding box center [21, 222] width 11 height 11
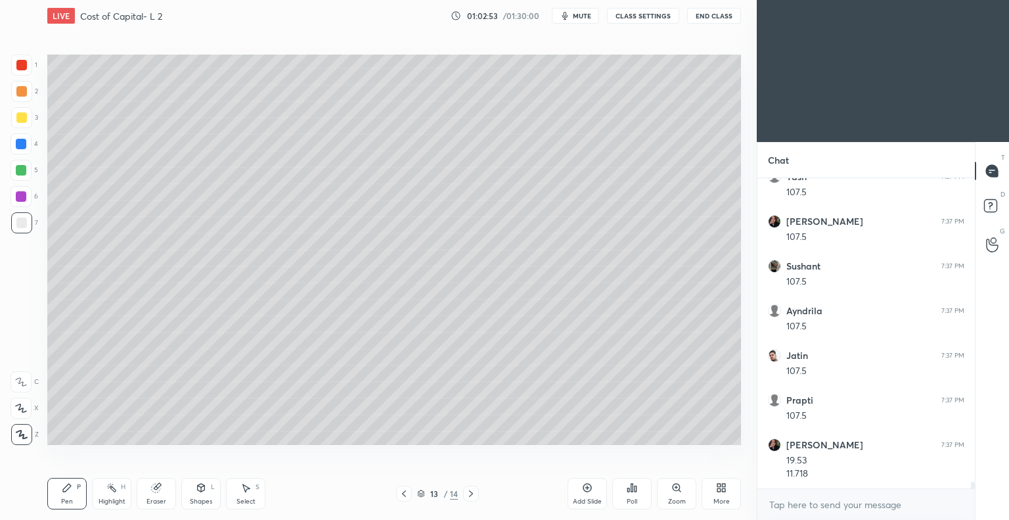
scroll to position [14046, 0]
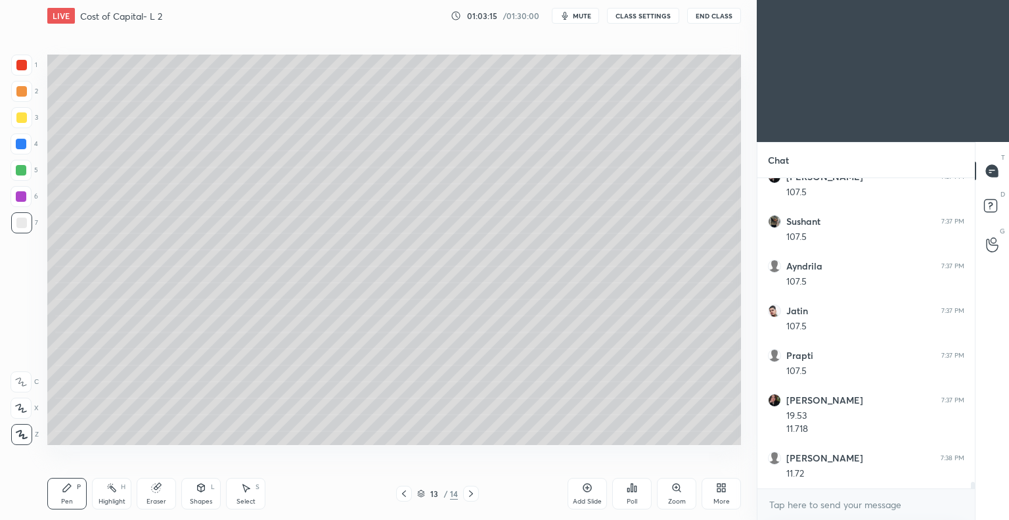
click at [405, 493] on icon at bounding box center [404, 493] width 11 height 11
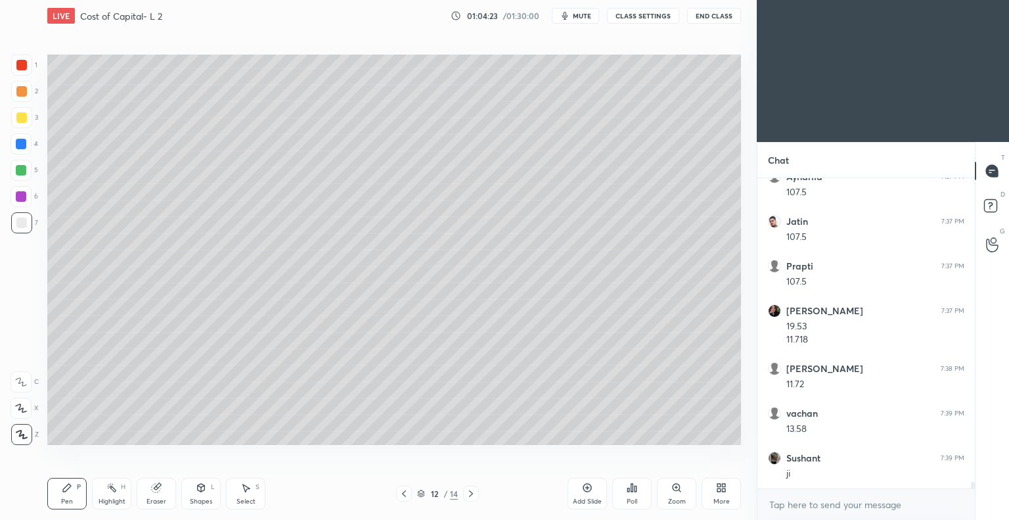
scroll to position [14180, 0]
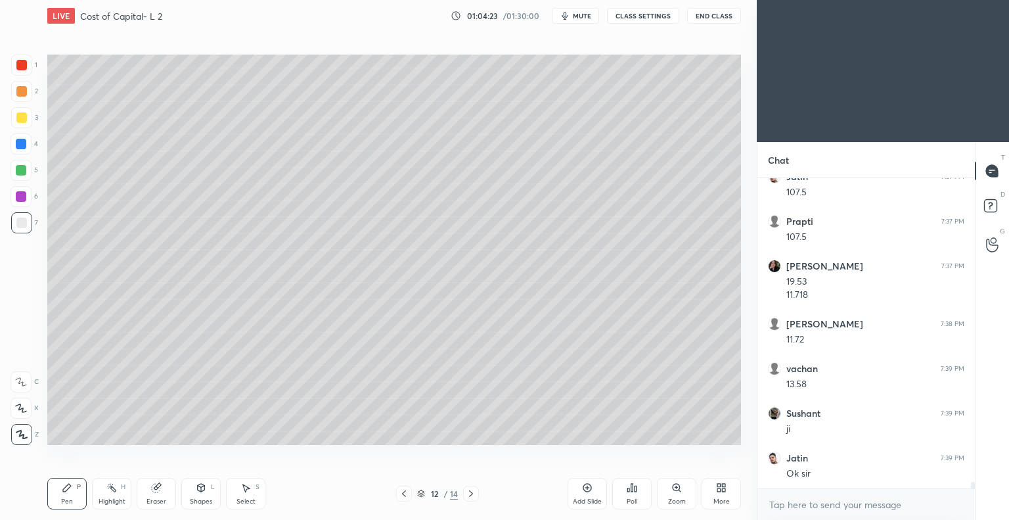
click at [470, 494] on icon at bounding box center [471, 493] width 11 height 11
click at [160, 498] on div "Eraser" at bounding box center [157, 501] width 20 height 7
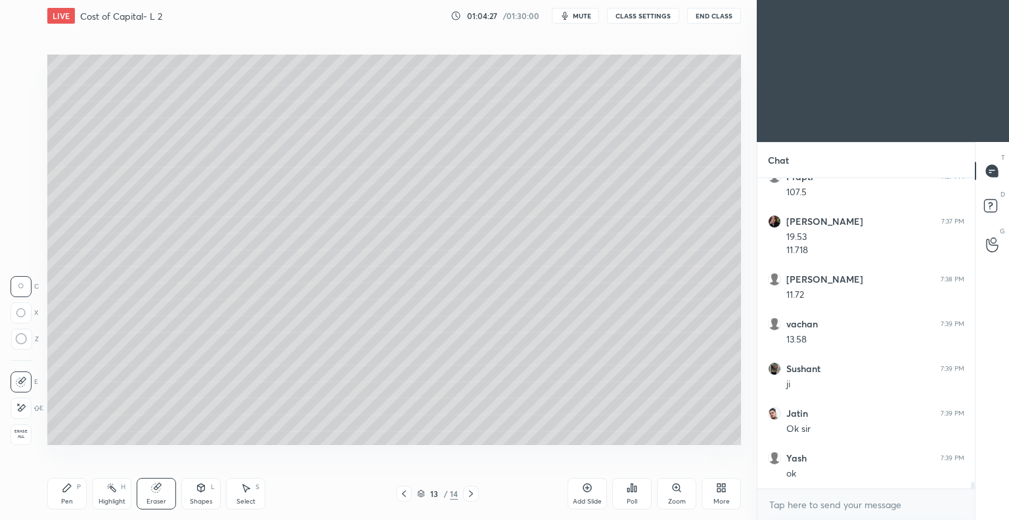
click at [25, 407] on icon at bounding box center [21, 407] width 7 height 7
click at [471, 493] on icon at bounding box center [471, 493] width 11 height 11
click at [402, 494] on icon at bounding box center [404, 493] width 11 height 11
click at [585, 487] on icon at bounding box center [587, 487] width 11 height 11
click at [70, 487] on icon at bounding box center [67, 488] width 8 height 8
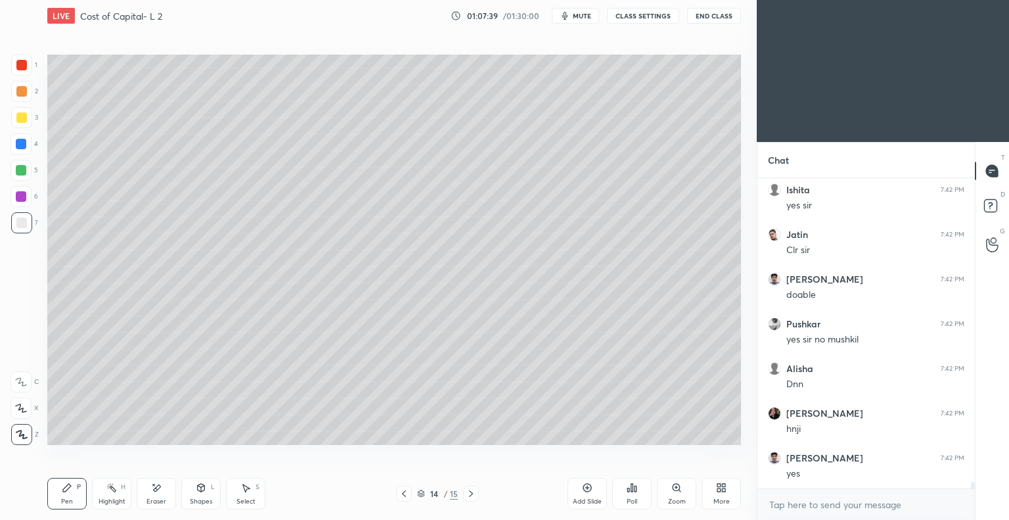
scroll to position [14953, 0]
click at [584, 487] on icon at bounding box center [587, 487] width 11 height 11
click at [577, 17] on span "mute" at bounding box center [582, 15] width 18 height 9
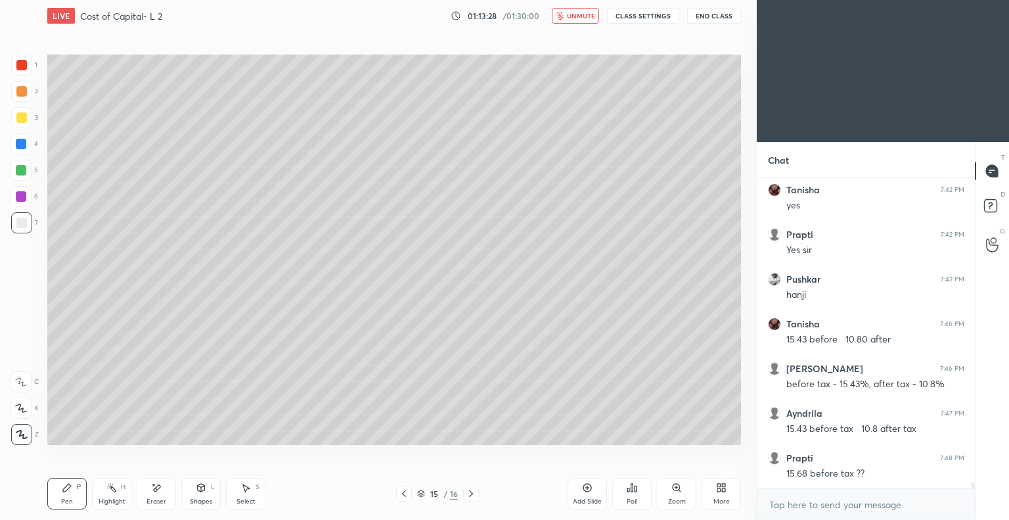
scroll to position [15176, 0]
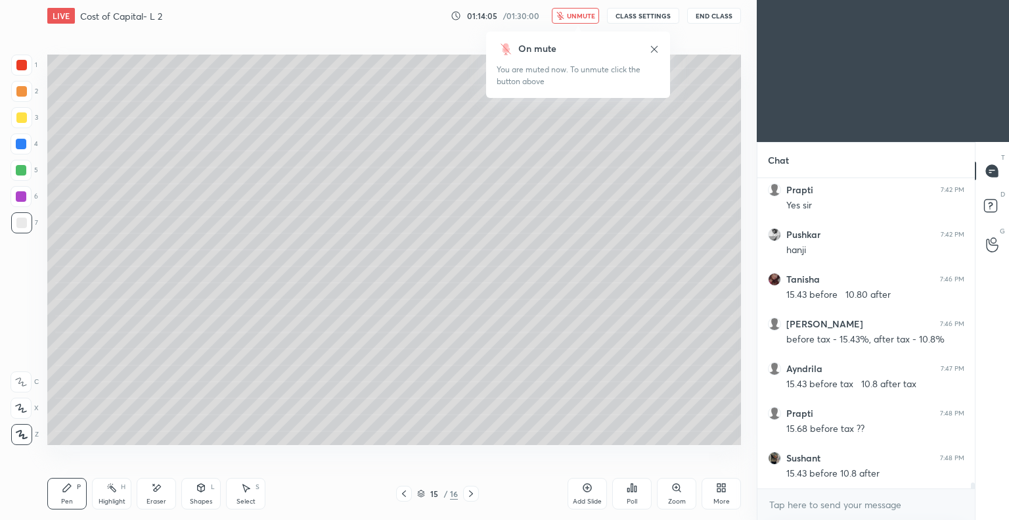
click at [583, 10] on button "unmute" at bounding box center [575, 16] width 47 height 16
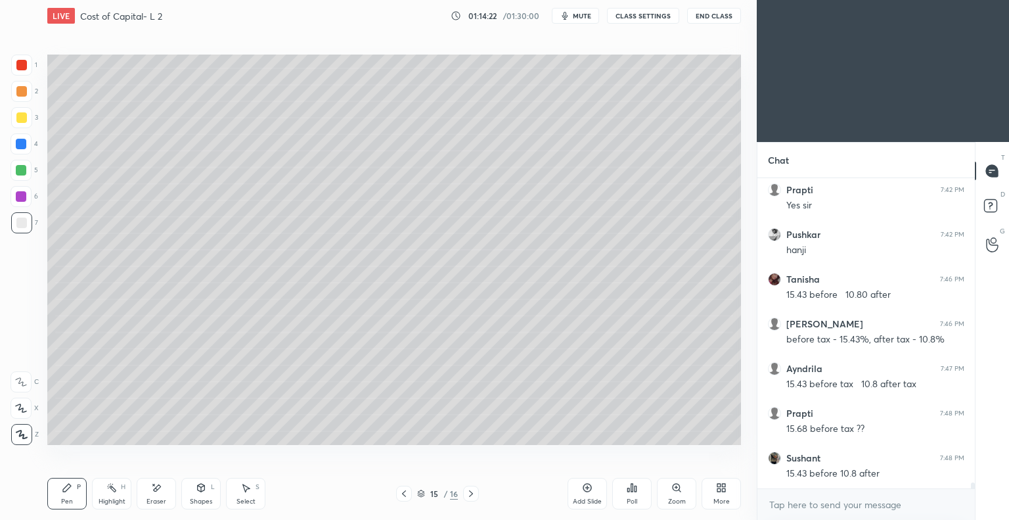
scroll to position [15221, 0]
click at [26, 113] on div at bounding box center [21, 117] width 11 height 11
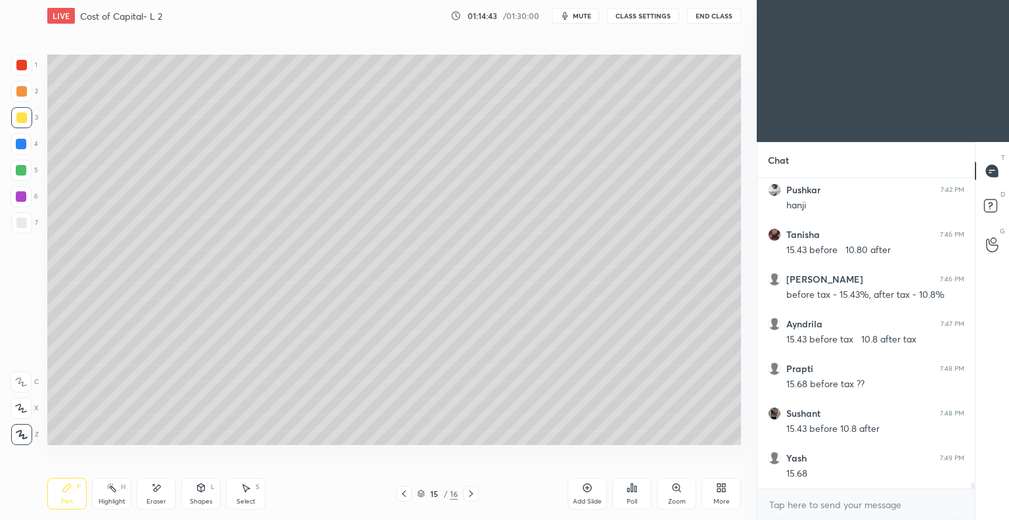
click at [157, 495] on div "Eraser" at bounding box center [156, 494] width 39 height 32
click at [73, 488] on div "Pen P" at bounding box center [66, 494] width 39 height 32
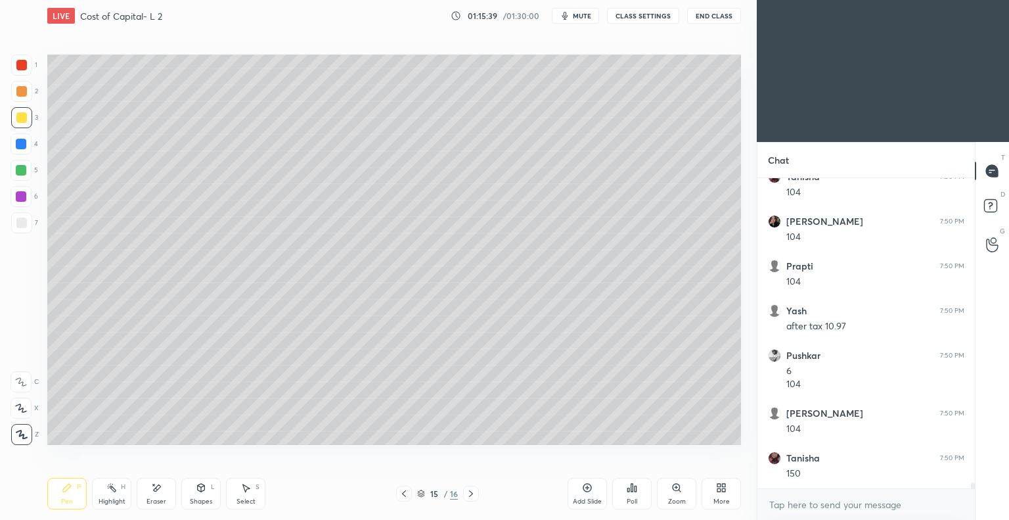
scroll to position [15860, 0]
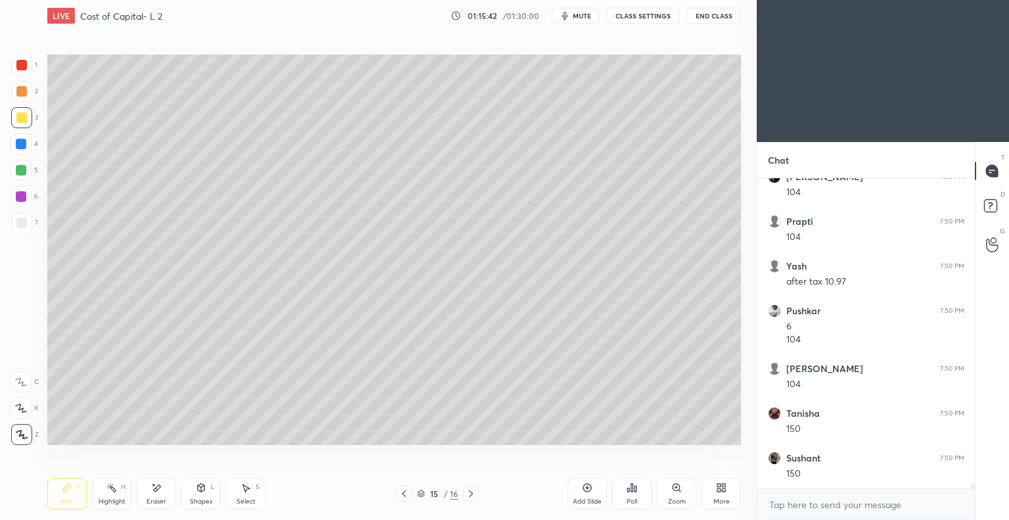
click at [163, 496] on div "Eraser" at bounding box center [156, 494] width 39 height 32
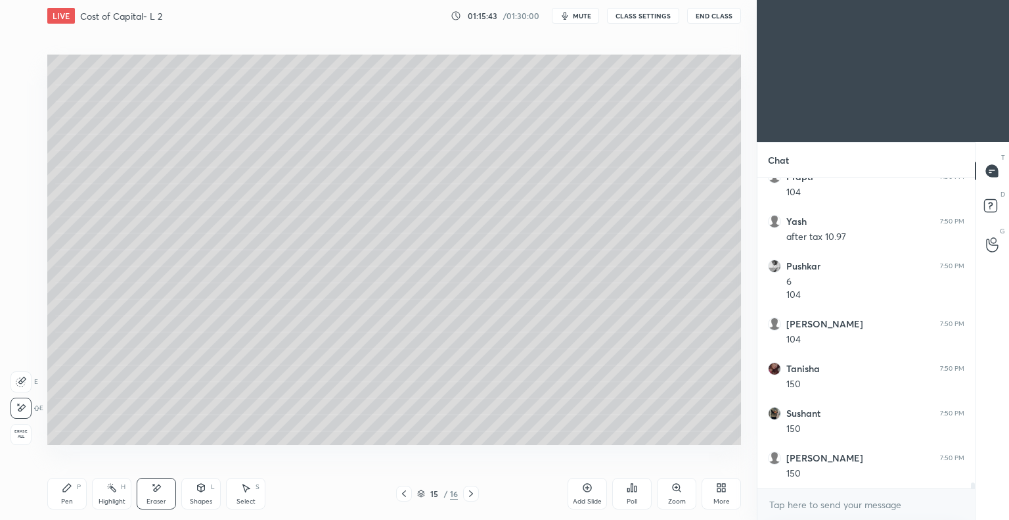
click at [73, 497] on div "Pen P" at bounding box center [66, 494] width 39 height 32
click at [585, 488] on icon at bounding box center [587, 488] width 4 height 4
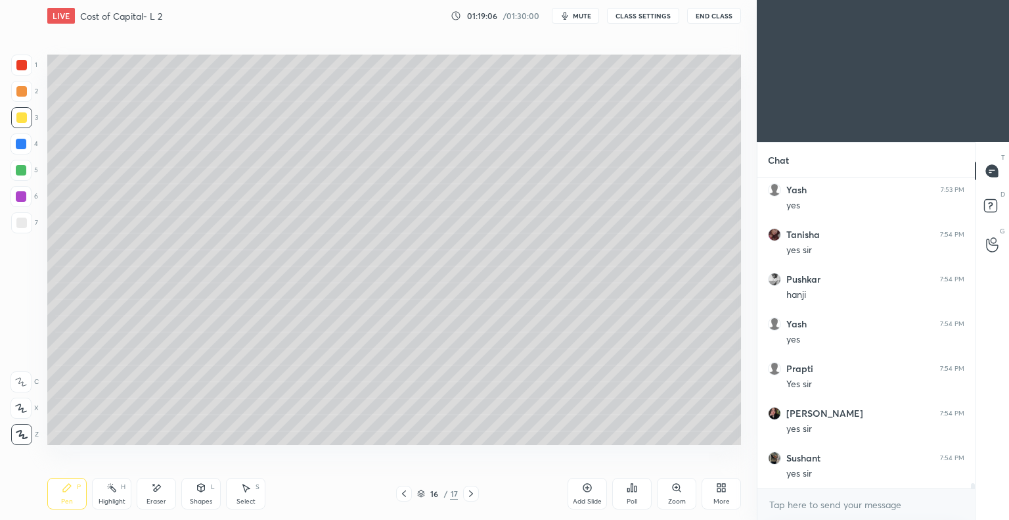
scroll to position [17347, 0]
click at [402, 496] on icon at bounding box center [404, 493] width 11 height 11
click at [470, 494] on icon at bounding box center [471, 493] width 11 height 11
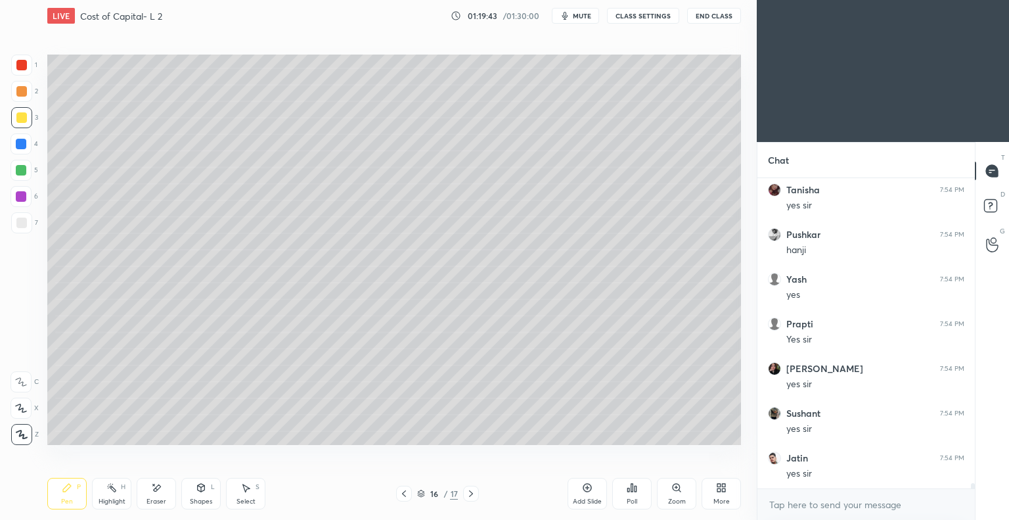
click at [470, 495] on icon at bounding box center [471, 493] width 11 height 11
click at [402, 496] on icon at bounding box center [404, 493] width 11 height 11
click at [585, 488] on icon at bounding box center [587, 488] width 4 height 4
click at [405, 495] on icon at bounding box center [404, 493] width 11 height 11
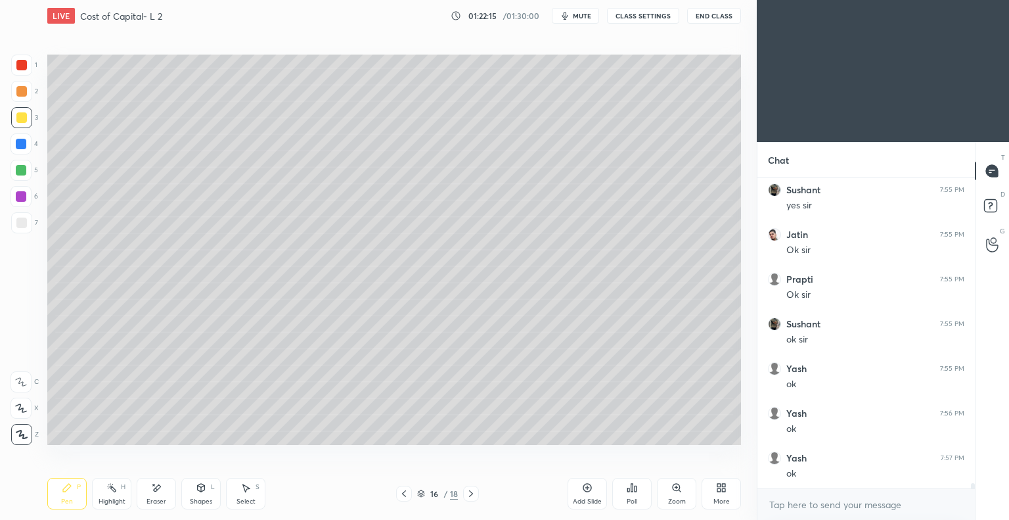
scroll to position [17705, 0]
click at [401, 496] on icon at bounding box center [404, 493] width 11 height 11
click at [403, 496] on icon at bounding box center [404, 493] width 11 height 11
click at [404, 495] on icon at bounding box center [404, 493] width 4 height 7
click at [402, 496] on icon at bounding box center [404, 493] width 11 height 11
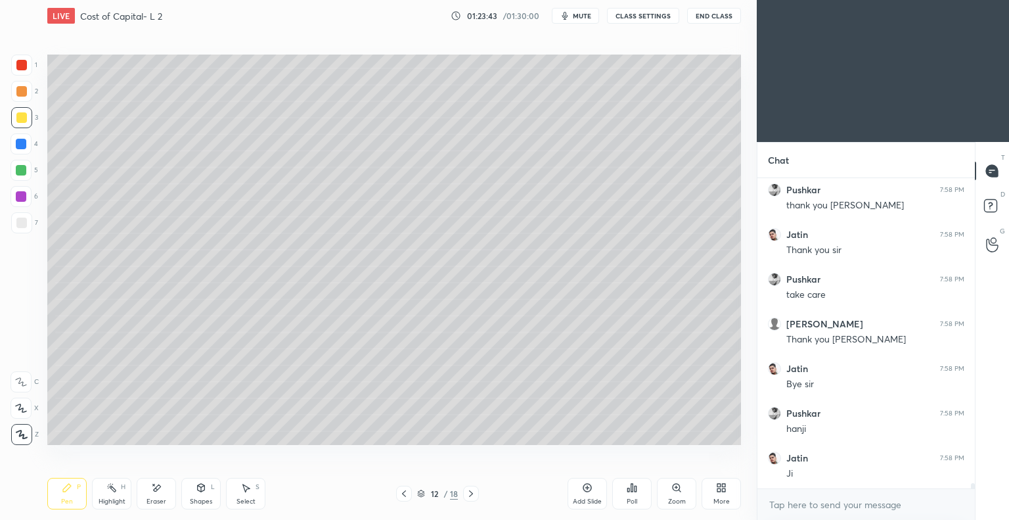
scroll to position [18509, 0]
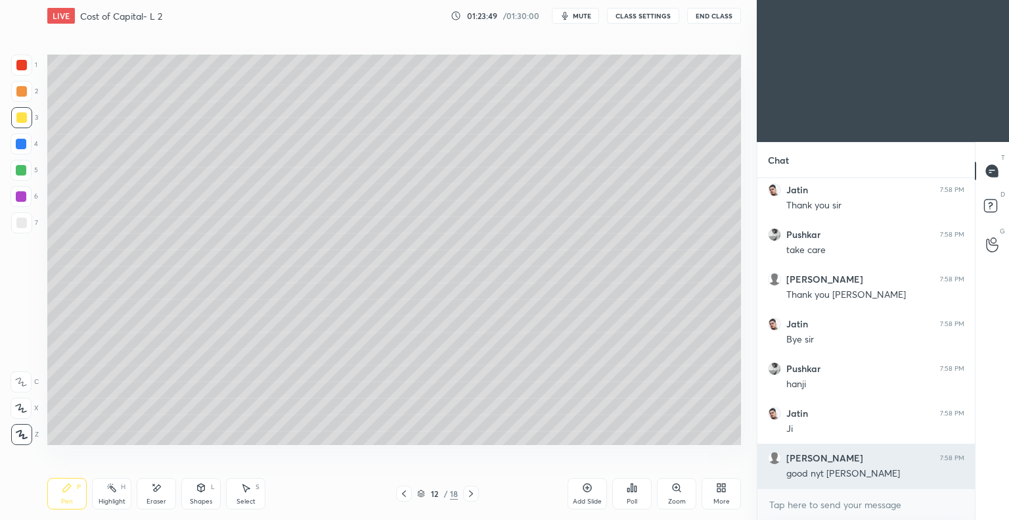
click at [799, 455] on h6 "[PERSON_NAME]" at bounding box center [824, 458] width 77 height 12
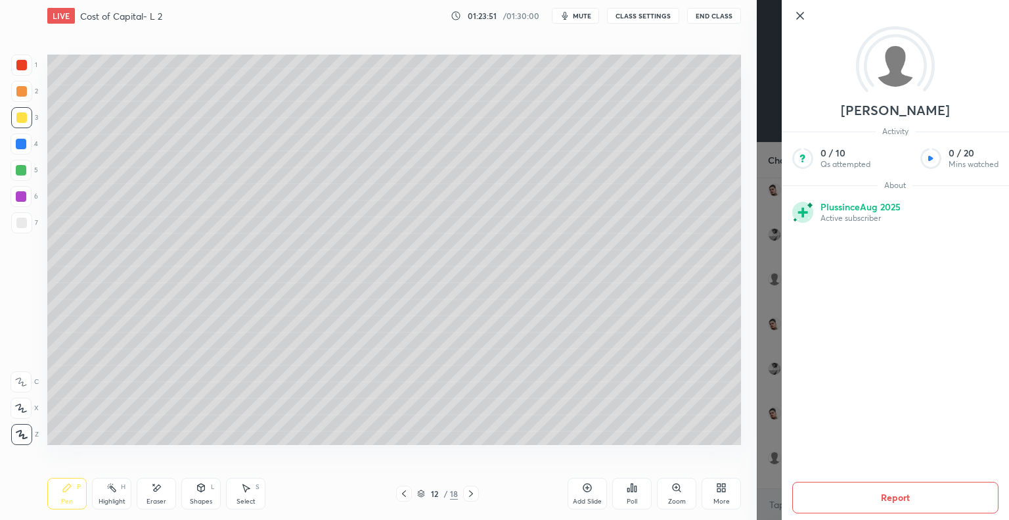
click at [802, 10] on icon at bounding box center [800, 16] width 16 height 16
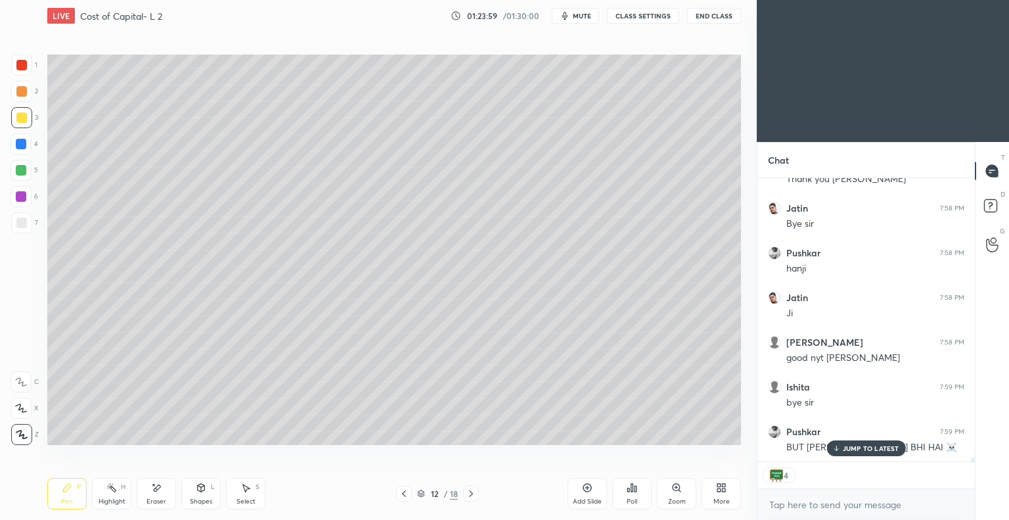
scroll to position [18669, 0]
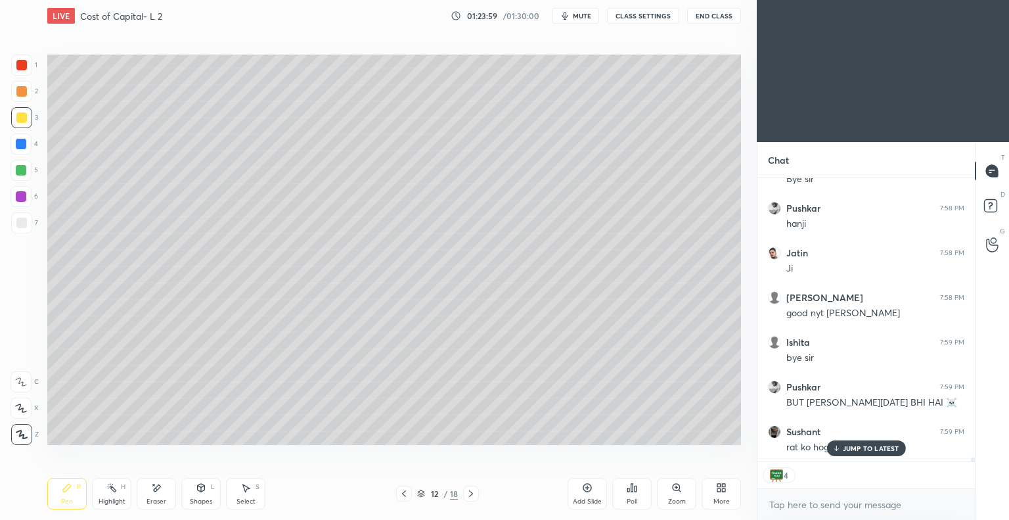
click at [862, 444] on p "JUMP TO LATEST" at bounding box center [871, 448] width 57 height 8
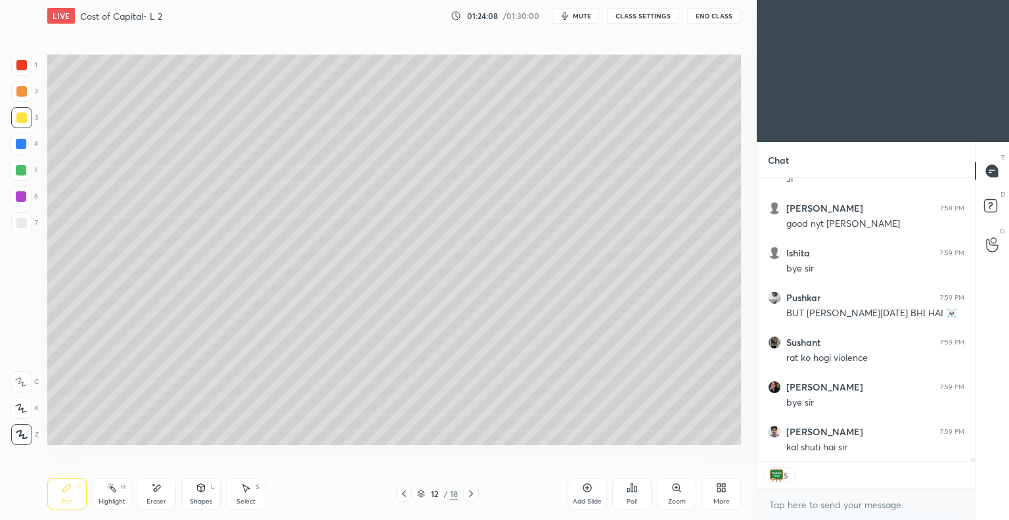
scroll to position [18803, 0]
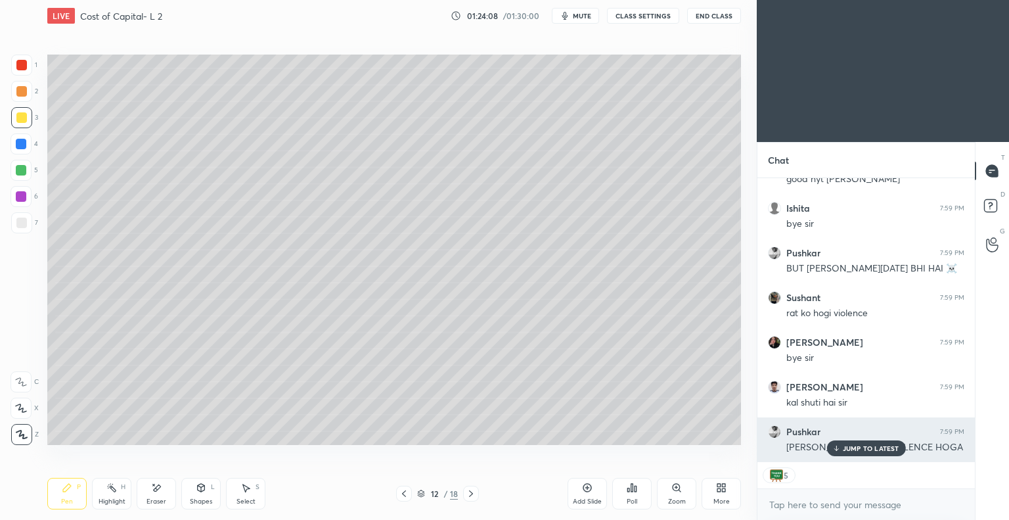
click at [857, 447] on p "JUMP TO LATEST" at bounding box center [871, 448] width 57 height 8
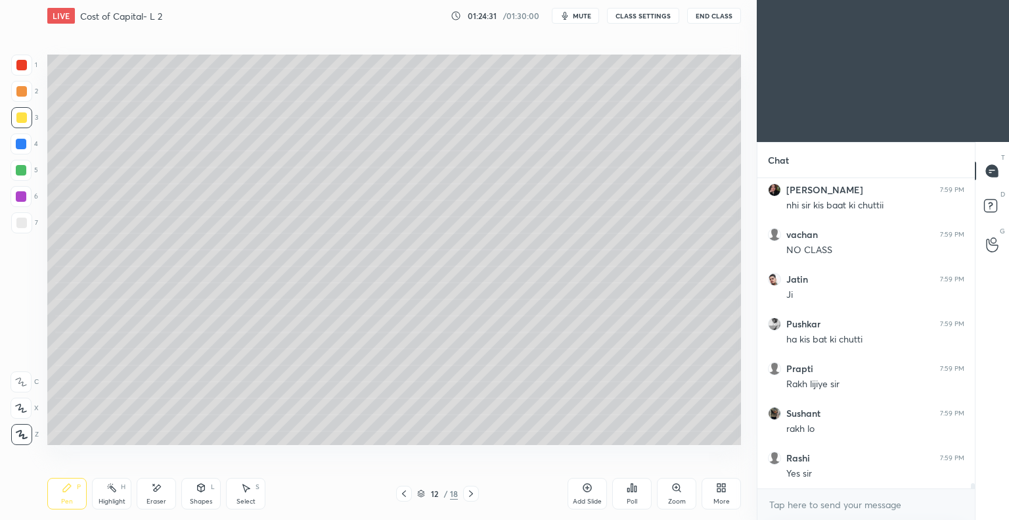
scroll to position [280, 214]
click at [583, 491] on icon at bounding box center [587, 488] width 9 height 9
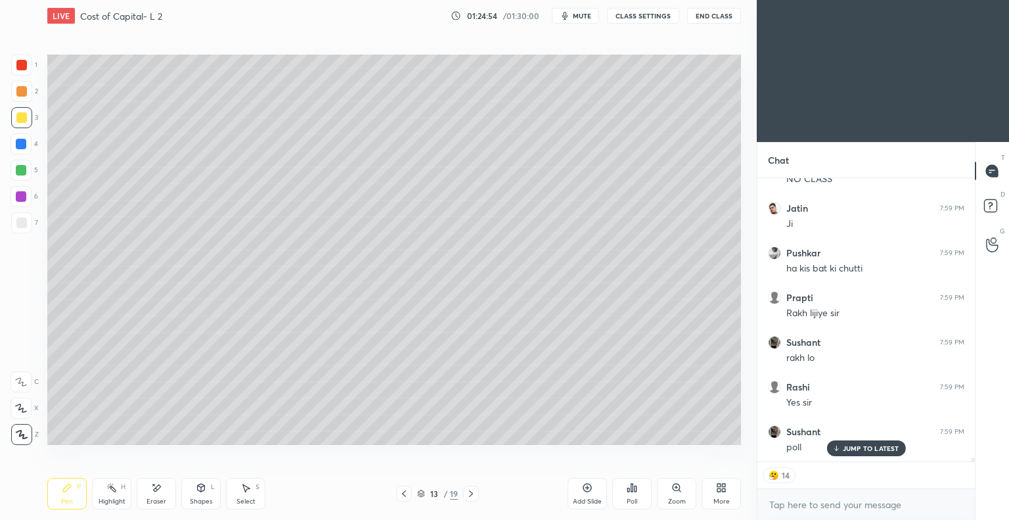
scroll to position [19250, 0]
click at [630, 496] on div "Poll" at bounding box center [631, 494] width 39 height 32
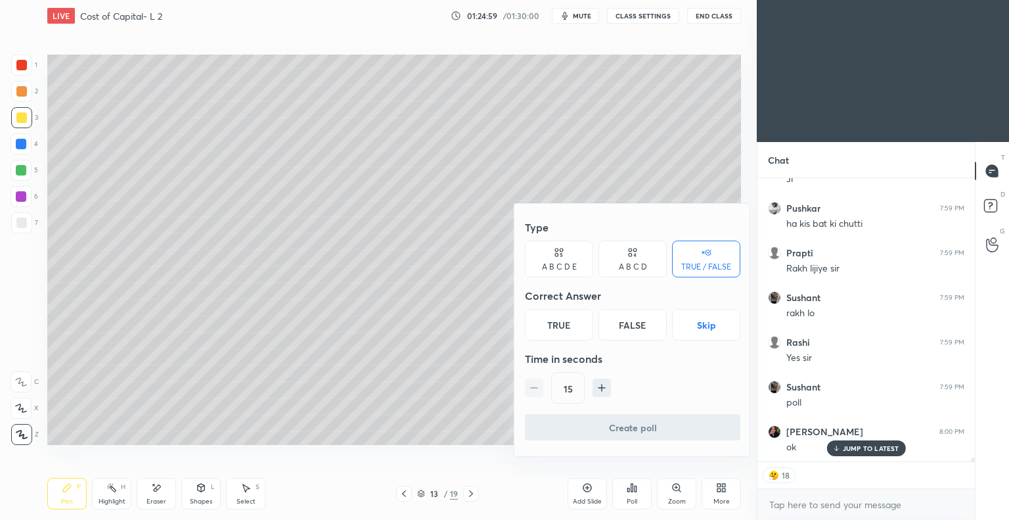
click at [702, 260] on div "TRUE / FALSE" at bounding box center [706, 258] width 68 height 37
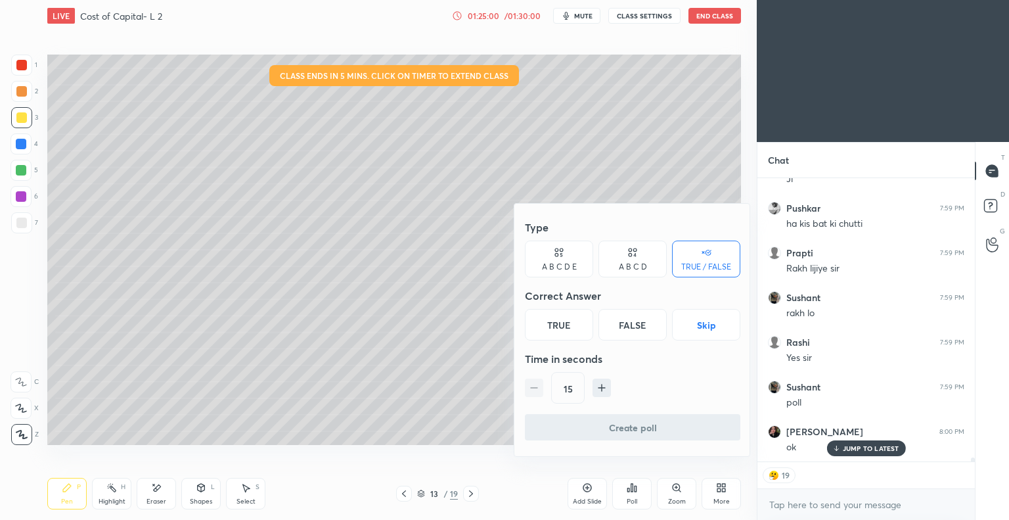
click at [562, 323] on div "True" at bounding box center [559, 325] width 68 height 32
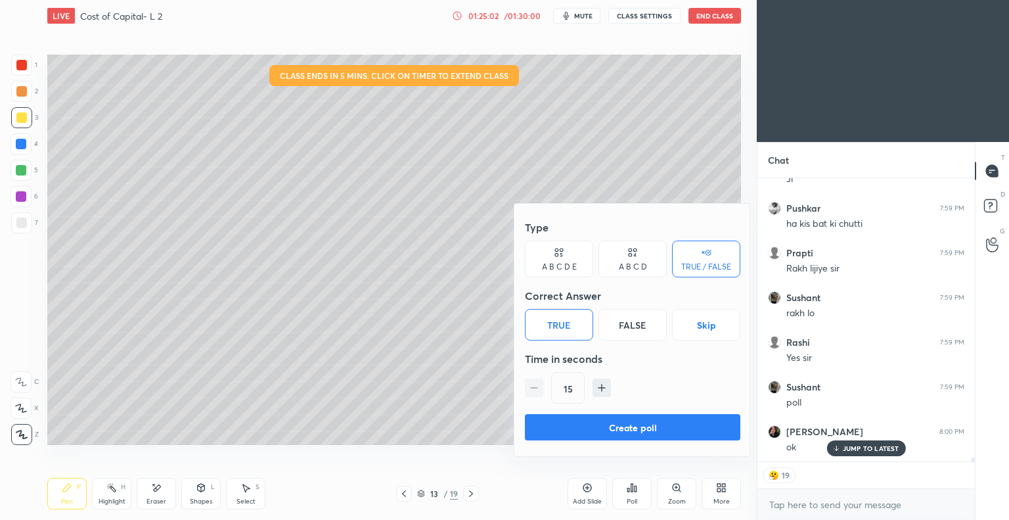
click at [625, 426] on button "Create poll" at bounding box center [632, 427] width 215 height 26
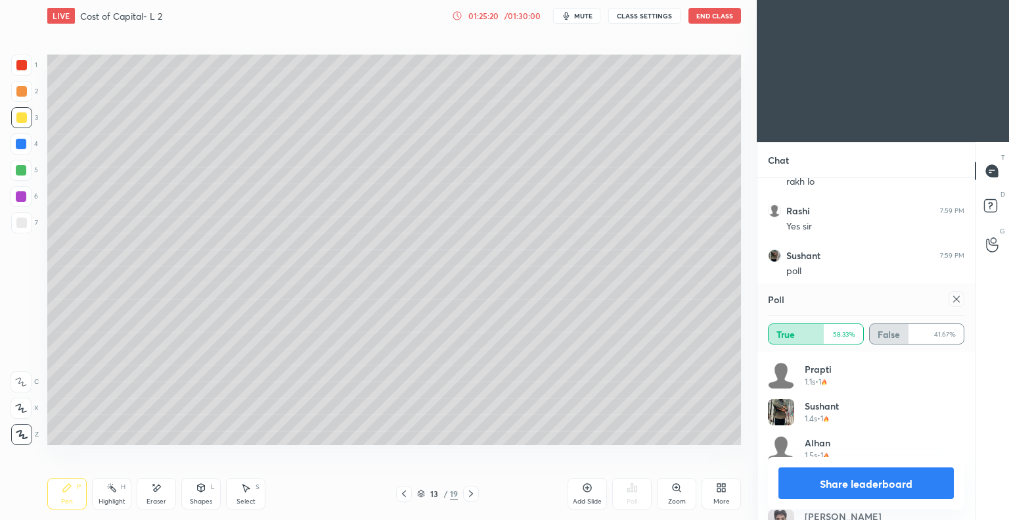
scroll to position [19426, 0]
click at [843, 482] on button "Share leaderboard" at bounding box center [866, 483] width 175 height 32
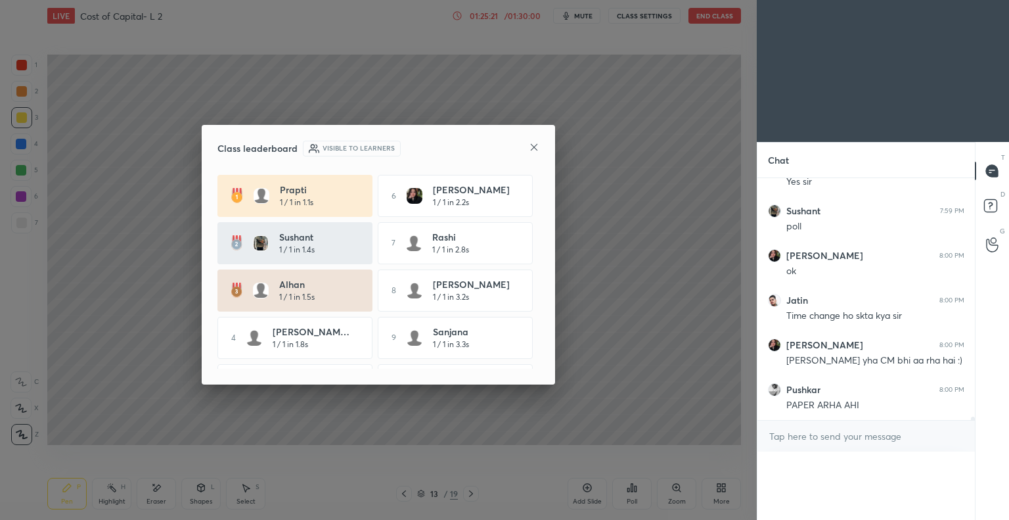
scroll to position [0, 0]
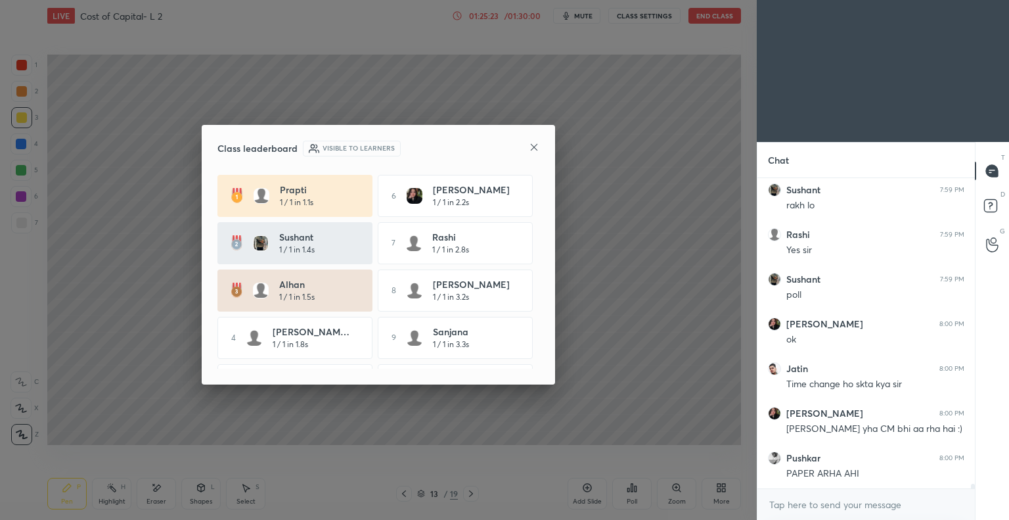
click at [539, 147] on icon at bounding box center [534, 147] width 11 height 11
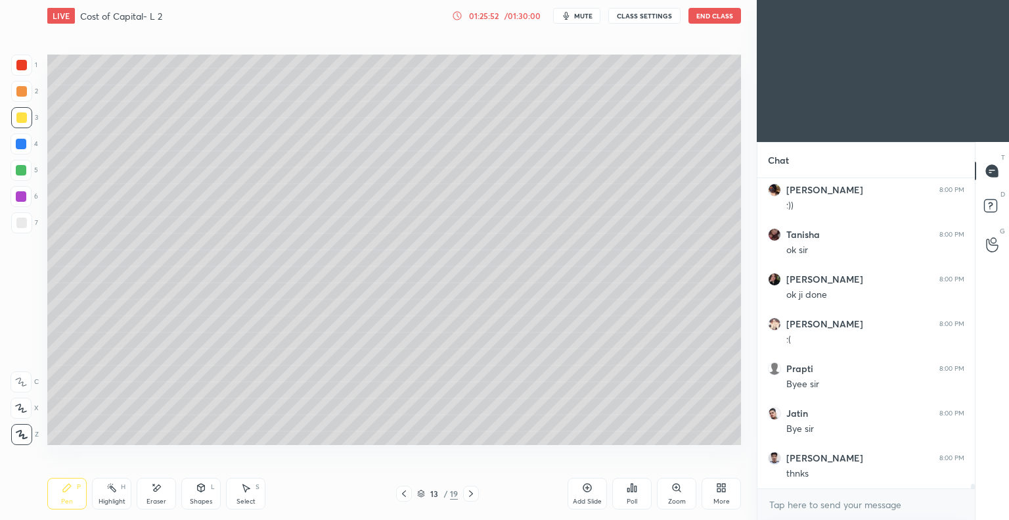
click at [715, 13] on button "End Class" at bounding box center [715, 16] width 53 height 16
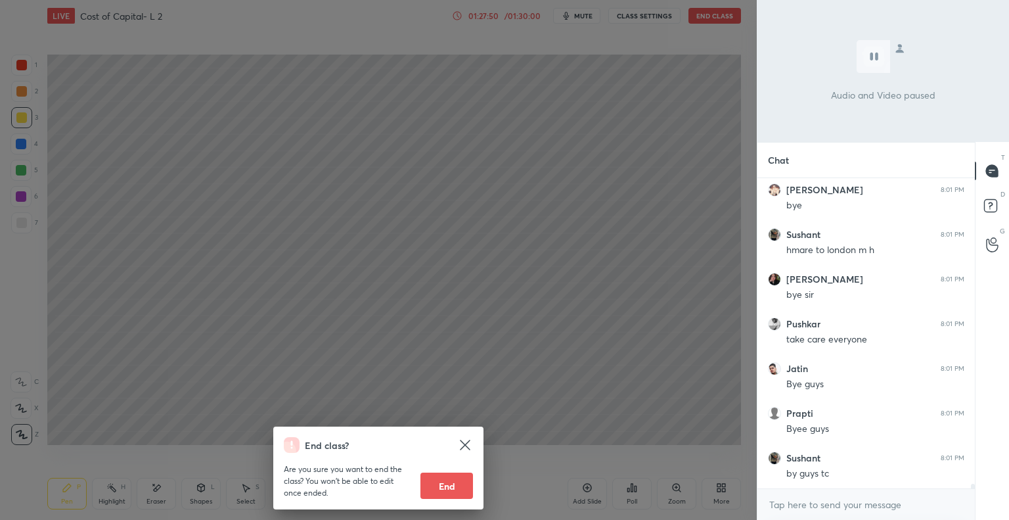
click at [447, 483] on button "End" at bounding box center [446, 485] width 53 height 26
type textarea "x"
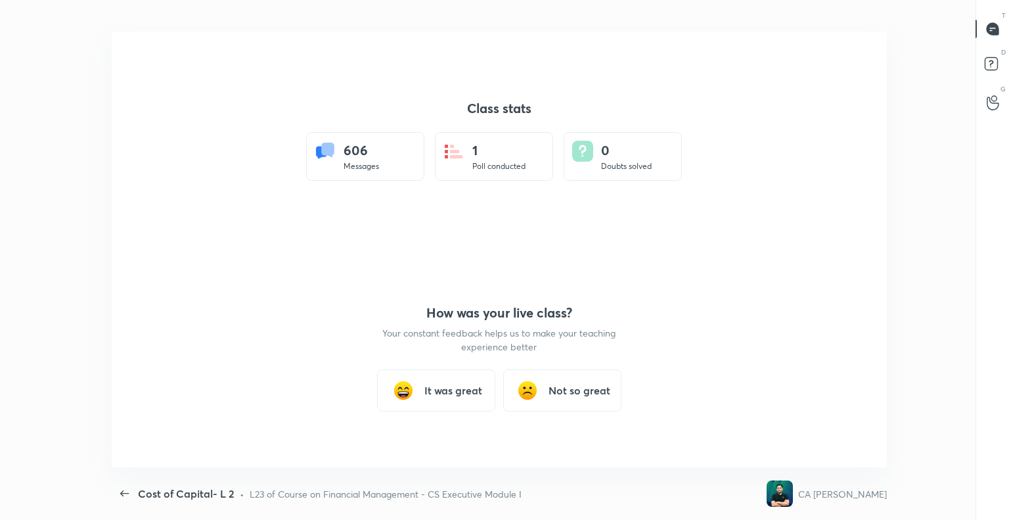
click at [443, 399] on div "It was great" at bounding box center [436, 390] width 118 height 42
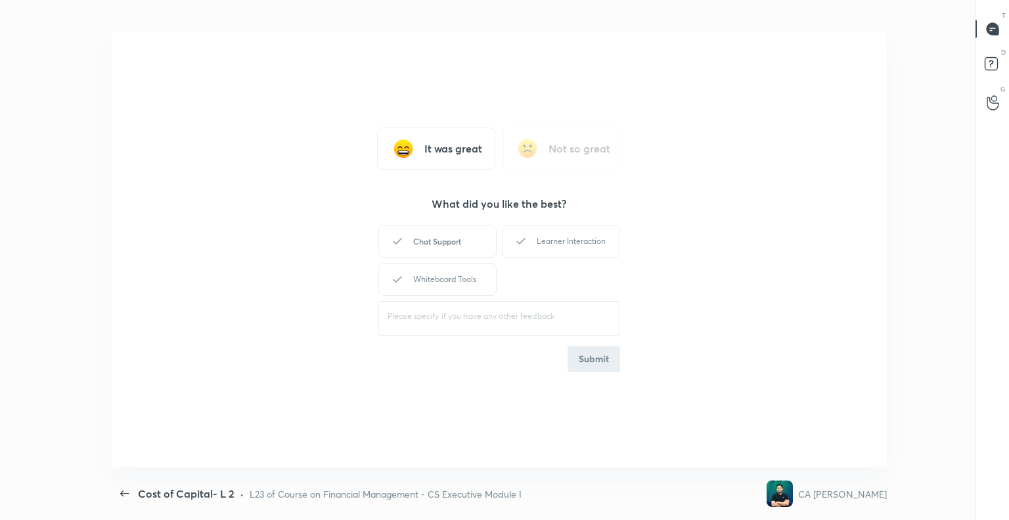
click at [449, 237] on div "Chat Support" at bounding box center [437, 241] width 118 height 33
click at [576, 243] on div "Learner Interaction" at bounding box center [561, 241] width 118 height 33
click at [461, 288] on div "Whiteboard Tools" at bounding box center [437, 279] width 118 height 33
click at [600, 353] on button "Submit" at bounding box center [594, 359] width 53 height 26
